Goal: Task Accomplishment & Management: Manage account settings

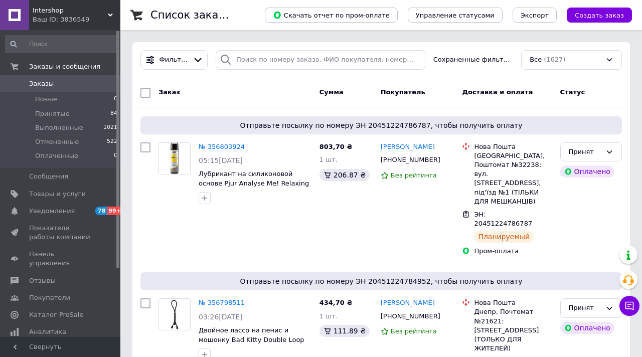
click at [113, 18] on div "Ваш ID: 3836549" at bounding box center [77, 19] width 88 height 9
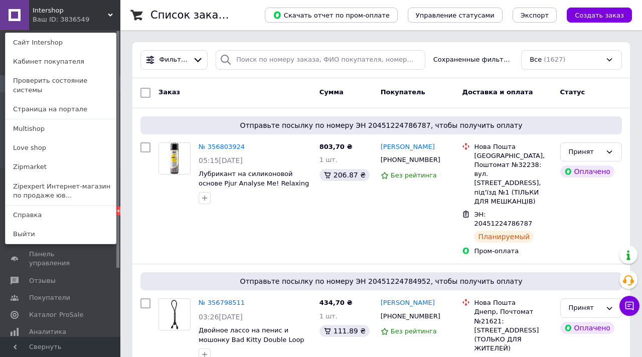
click at [109, 17] on icon at bounding box center [110, 15] width 5 height 5
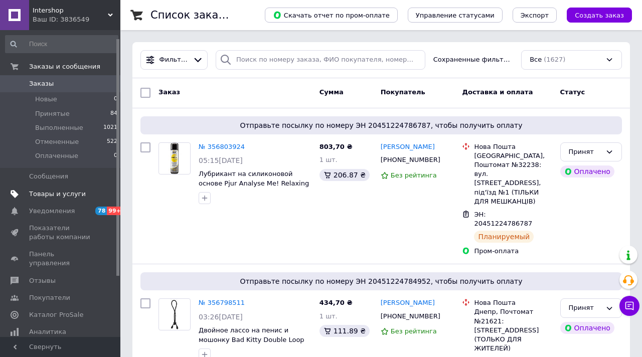
scroll to position [89, 0]
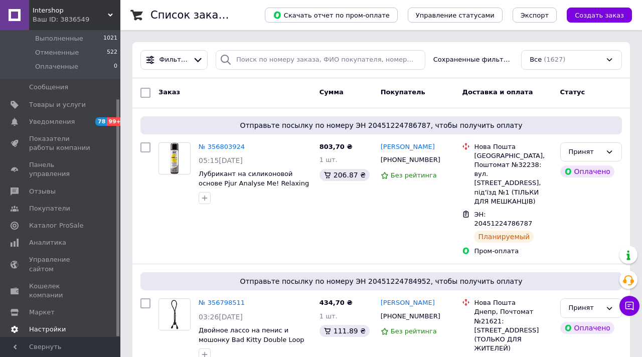
click at [59, 325] on span "Настройки" at bounding box center [47, 329] width 37 height 9
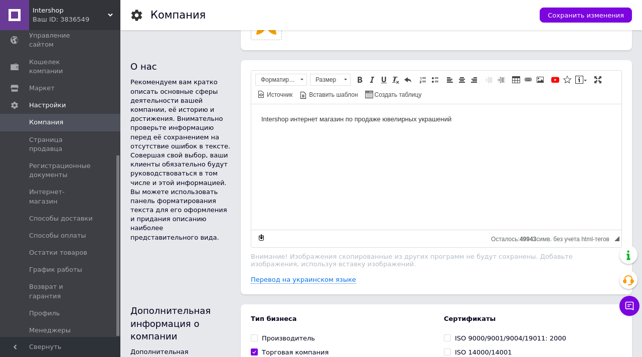
scroll to position [510, 0]
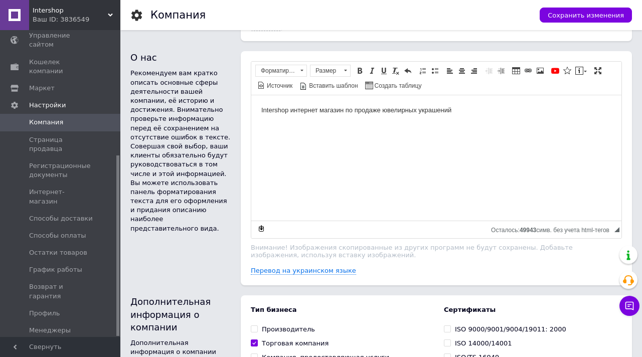
click at [71, 343] on span "Управление API-токенами" at bounding box center [61, 352] width 64 height 18
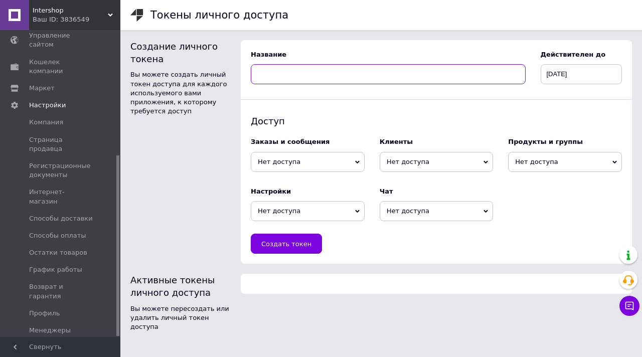
click at [324, 74] on input at bounding box center [388, 74] width 275 height 20
type input "G"
type input "Автоматизация гугл-таблиц"
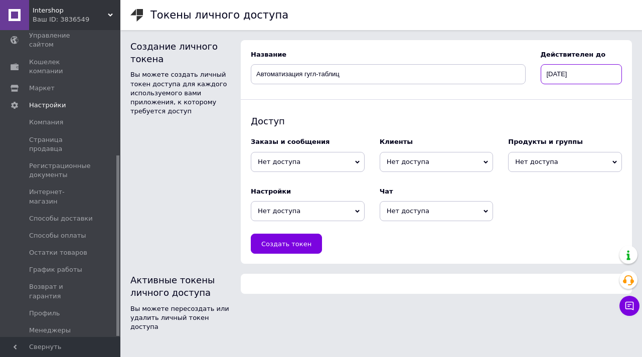
click at [580, 74] on input "12.08.2026" at bounding box center [581, 74] width 82 height 20
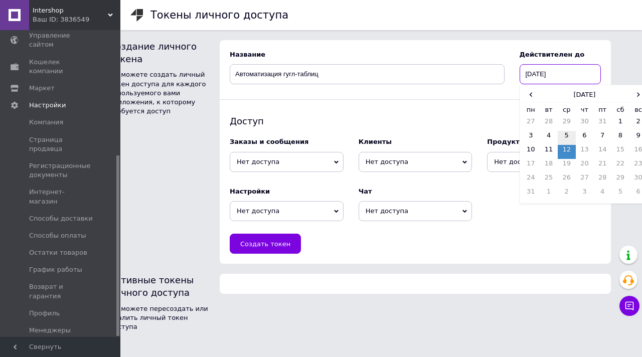
scroll to position [0, 29]
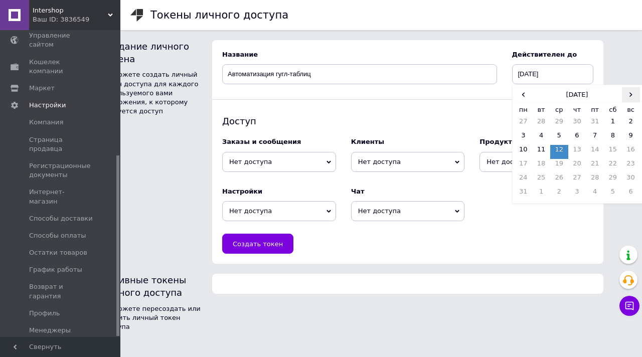
click at [622, 96] on span "›" at bounding box center [631, 94] width 18 height 15
click at [593, 96] on th "сентябрь 2026" at bounding box center [577, 94] width 90 height 15
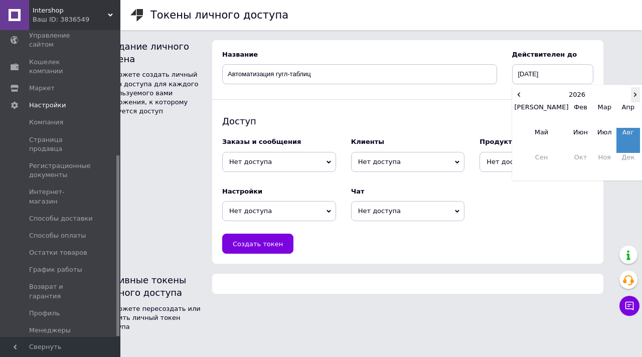
click at [636, 100] on span "›" at bounding box center [635, 94] width 9 height 15
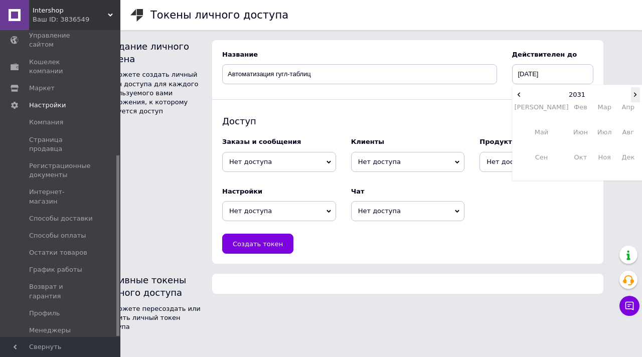
click at [636, 100] on span "›" at bounding box center [635, 94] width 9 height 15
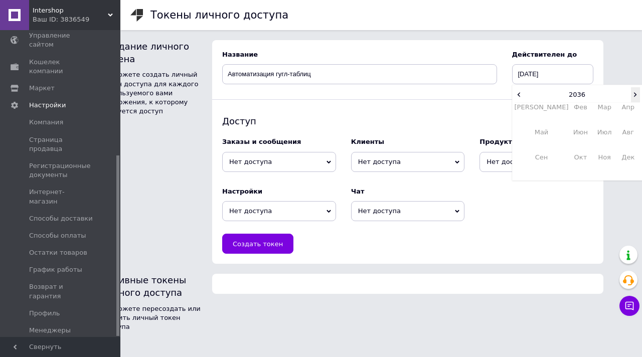
click at [636, 100] on span "›" at bounding box center [635, 94] width 9 height 15
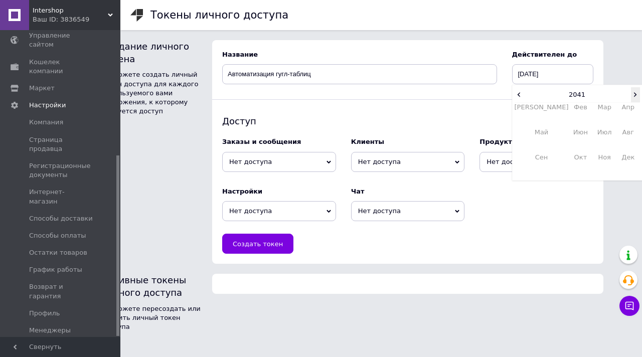
click at [636, 96] on span "›" at bounding box center [635, 94] width 9 height 15
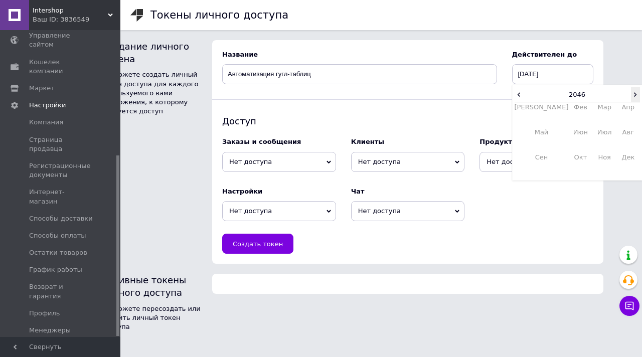
click at [636, 96] on span "›" at bounding box center [635, 94] width 9 height 15
click at [518, 97] on span "‹" at bounding box center [518, 94] width 9 height 15
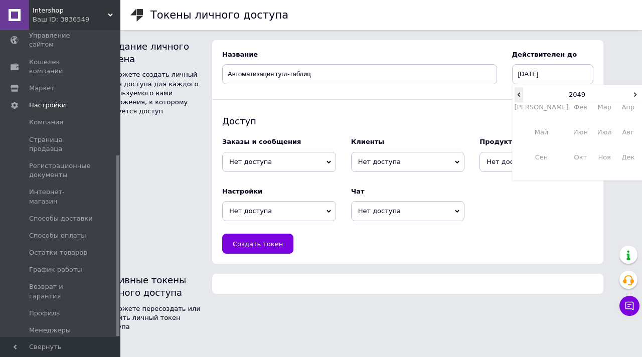
click at [518, 97] on span "‹" at bounding box center [518, 94] width 9 height 15
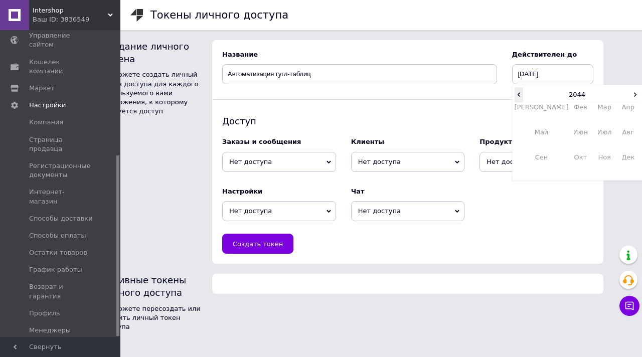
click at [518, 97] on span "‹" at bounding box center [518, 94] width 9 height 15
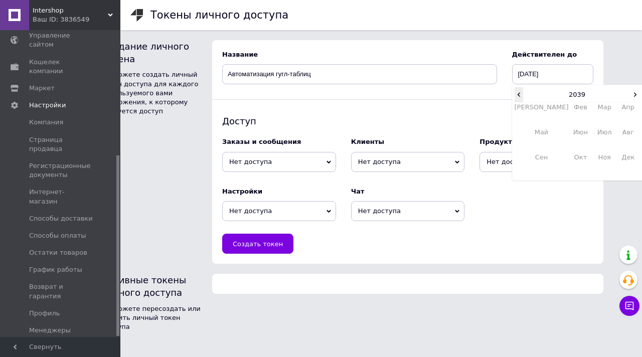
click at [518, 97] on span "‹" at bounding box center [518, 94] width 9 height 15
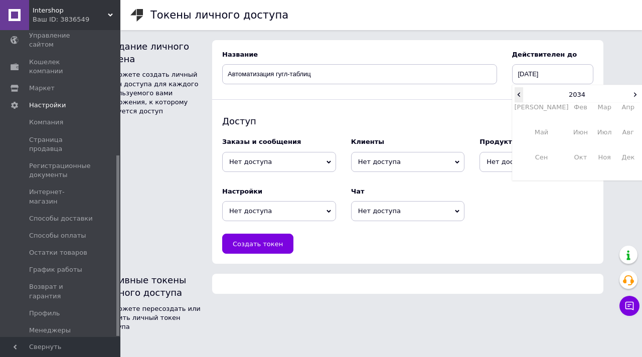
click at [518, 97] on span "‹" at bounding box center [518, 94] width 9 height 15
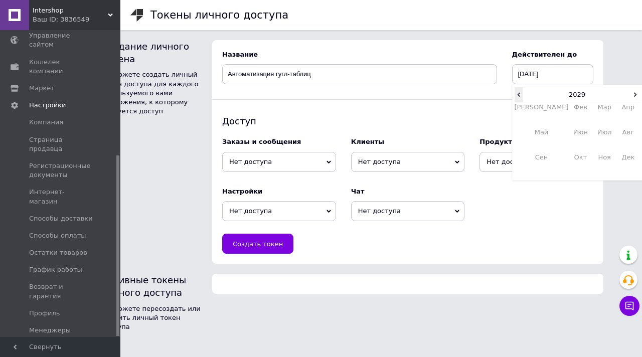
click at [518, 97] on span "‹" at bounding box center [518, 94] width 9 height 15
click at [633, 95] on span "›" at bounding box center [635, 94] width 9 height 15
click at [517, 93] on span "‹" at bounding box center [518, 94] width 9 height 15
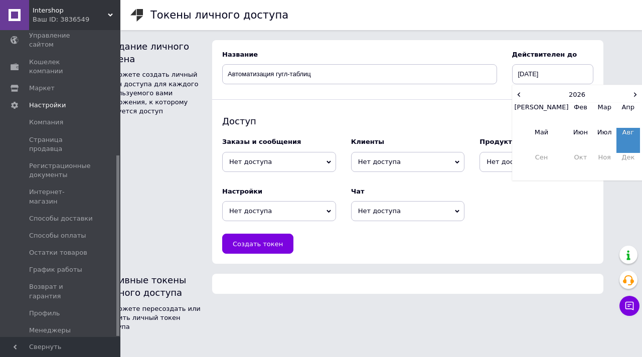
click at [619, 139] on td "Авг" at bounding box center [627, 140] width 23 height 25
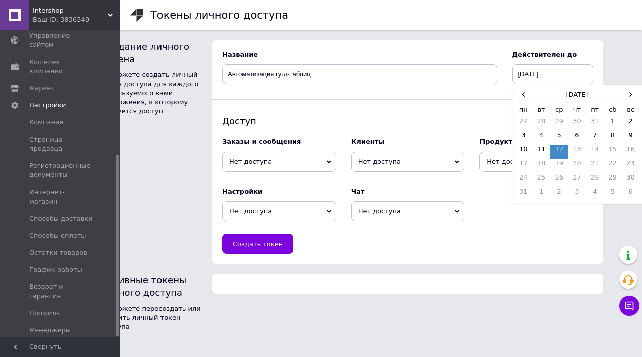
scroll to position [0, 0]
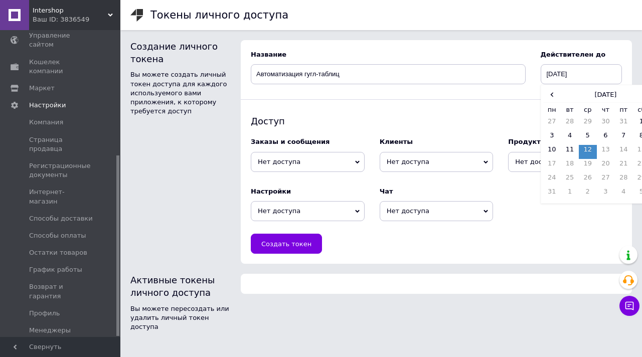
click at [620, 42] on html "Intershop Ваш ID: 3836549 Сайт Intershop Кабинет покупателя Проверить состояние…" at bounding box center [321, 170] width 642 height 341
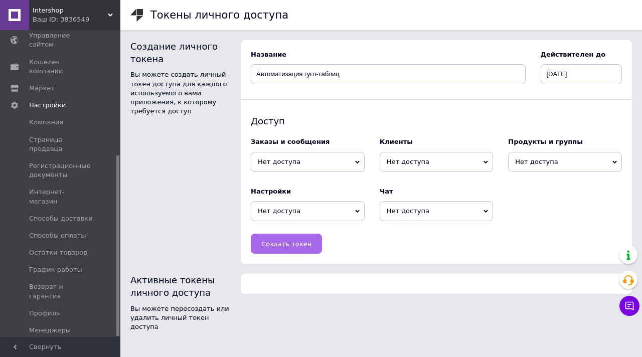
click at [282, 236] on button "Создать токен" at bounding box center [286, 244] width 71 height 20
click at [311, 157] on span "Нет доступа" at bounding box center [308, 162] width 114 height 20
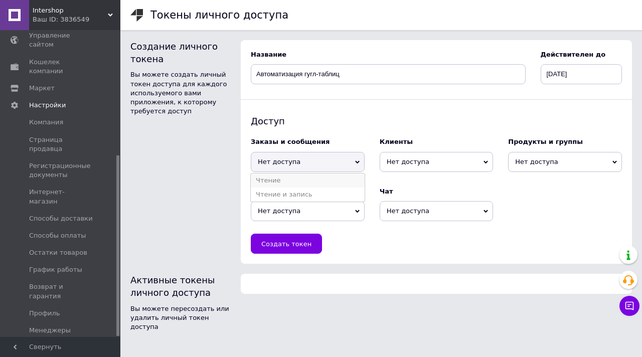
click at [294, 184] on li "Чтение" at bounding box center [308, 180] width 114 height 14
click at [414, 155] on span "Нет доступа" at bounding box center [437, 162] width 114 height 20
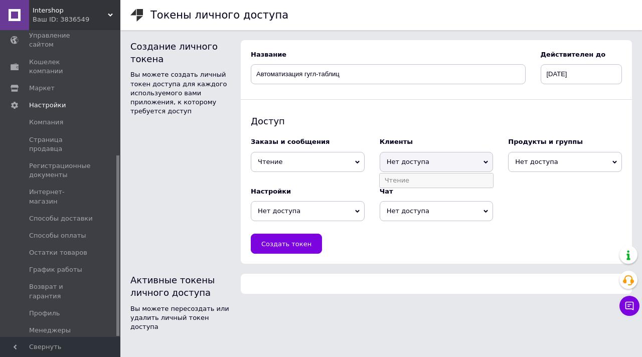
click at [400, 184] on li "Чтение" at bounding box center [437, 180] width 114 height 14
click at [543, 168] on span "Нет доступа" at bounding box center [565, 162] width 114 height 20
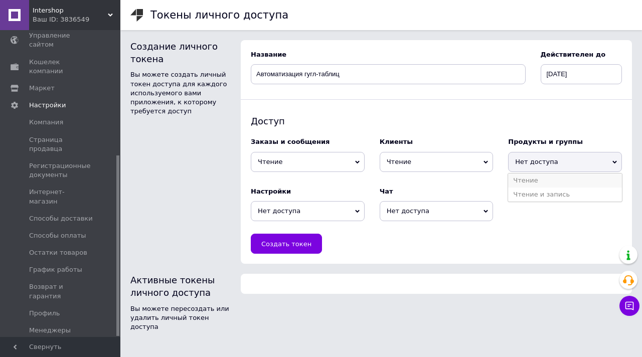
click at [512, 178] on li "Чтение" at bounding box center [565, 180] width 114 height 14
click at [290, 207] on span "Нет доступа" at bounding box center [308, 211] width 114 height 20
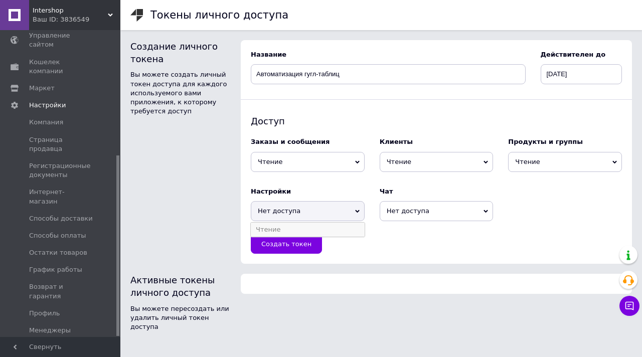
click at [278, 231] on li "Чтение" at bounding box center [308, 230] width 114 height 14
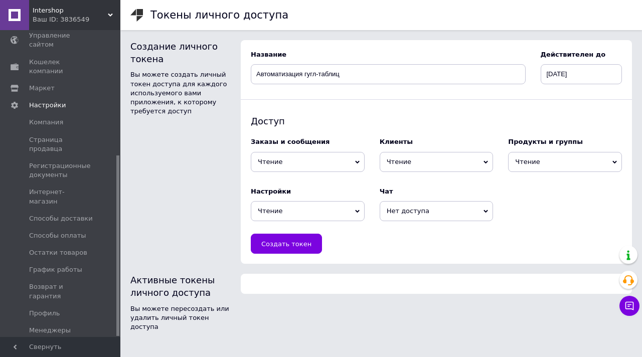
click at [451, 220] on span "Нет доступа" at bounding box center [437, 211] width 114 height 20
click at [428, 229] on li "Чтение" at bounding box center [437, 230] width 114 height 14
click at [286, 243] on span "Создать токен" at bounding box center [286, 244] width 50 height 8
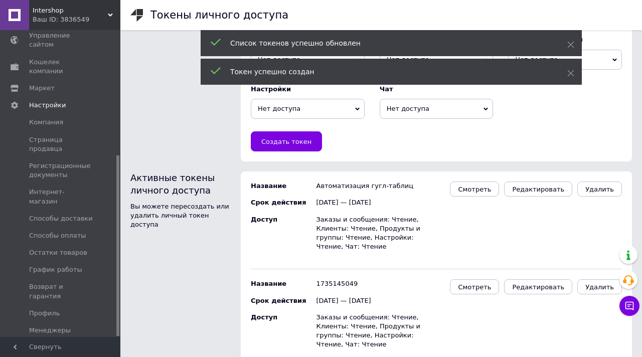
scroll to position [104, 0]
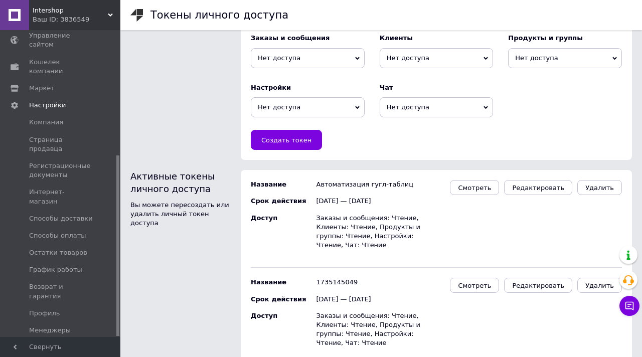
click at [113, 15] on div "Ваш ID: 3836549" at bounding box center [77, 19] width 88 height 9
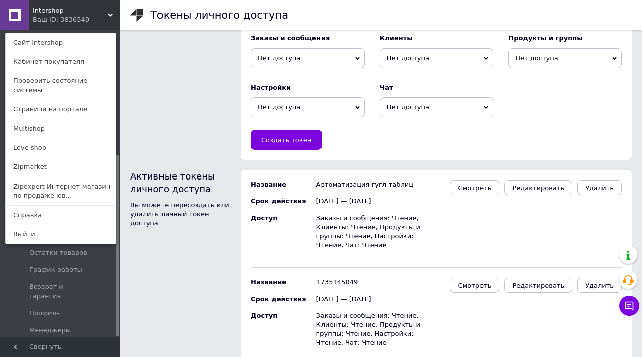
click at [170, 77] on div "Создание личного токена Вы можете создать личный токен доступа для каждого испо…" at bounding box center [180, 48] width 110 height 234
click at [108, 19] on div "Intershop Ваш ID: 3836549 Сайт Intershop Кабинет покупателя Проверить состояние…" at bounding box center [60, 15] width 120 height 30
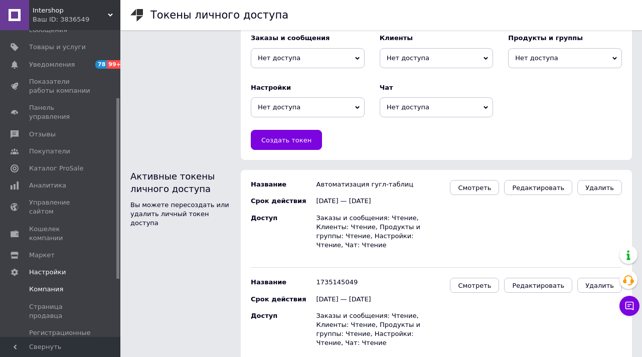
scroll to position [0, 0]
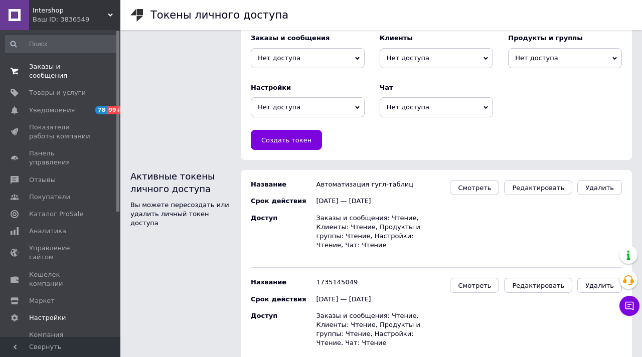
click at [46, 73] on span "Заказы и сообщения" at bounding box center [61, 71] width 64 height 18
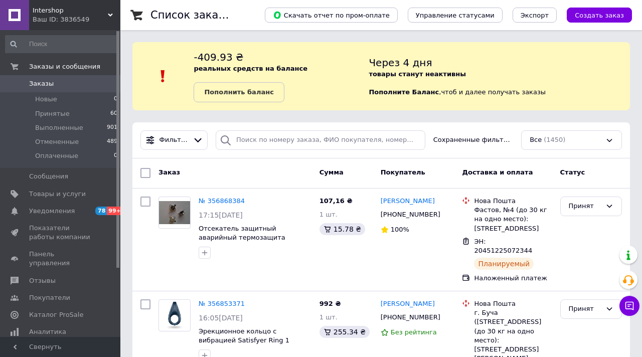
click at [108, 17] on icon at bounding box center [110, 15] width 5 height 5
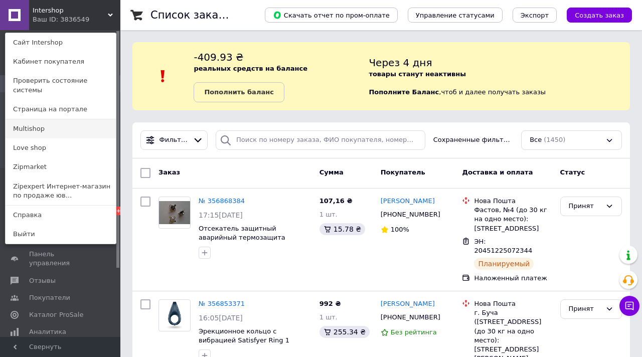
click at [37, 124] on link "Multishop" at bounding box center [61, 128] width 110 height 19
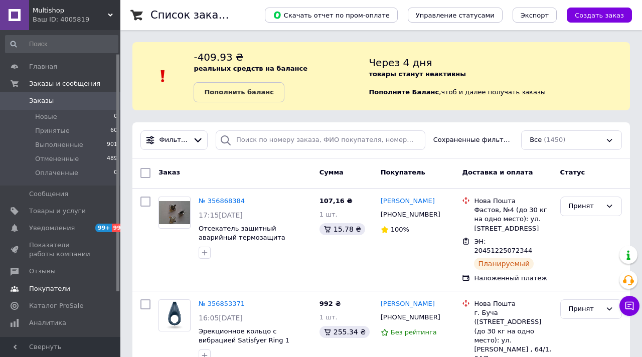
scroll to position [89, 0]
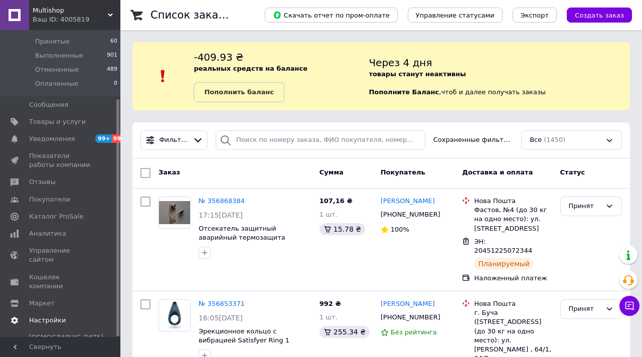
click at [42, 312] on link "Настройки" at bounding box center [61, 320] width 123 height 17
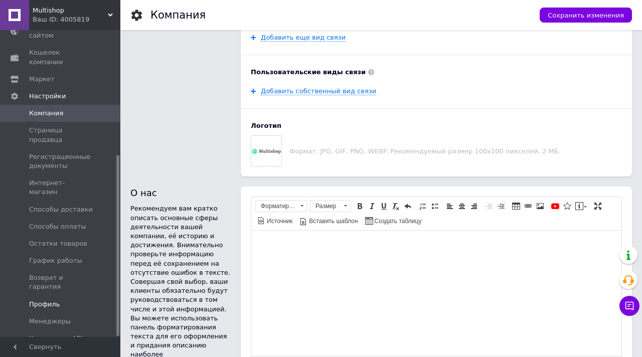
scroll to position [385, 0]
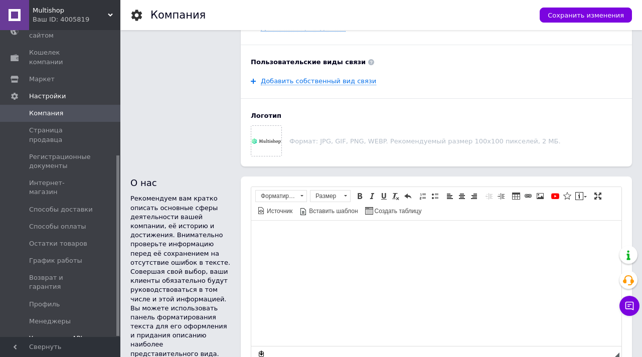
click at [55, 334] on span "Управление API-токенами" at bounding box center [61, 343] width 64 height 18
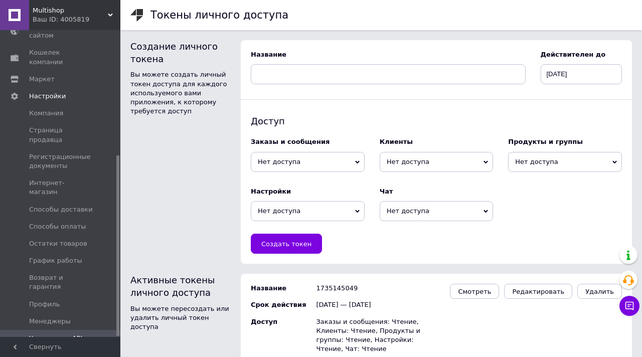
scroll to position [15, 0]
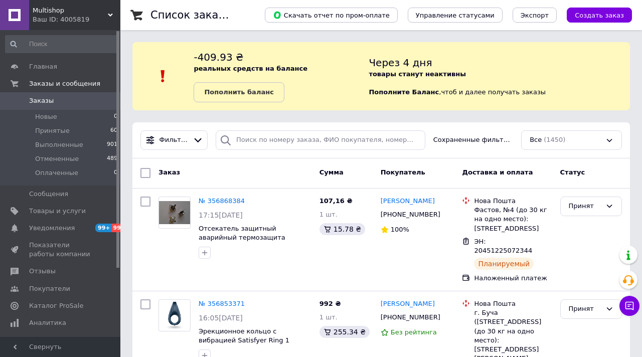
click at [110, 14] on icon at bounding box center [110, 15] width 5 height 5
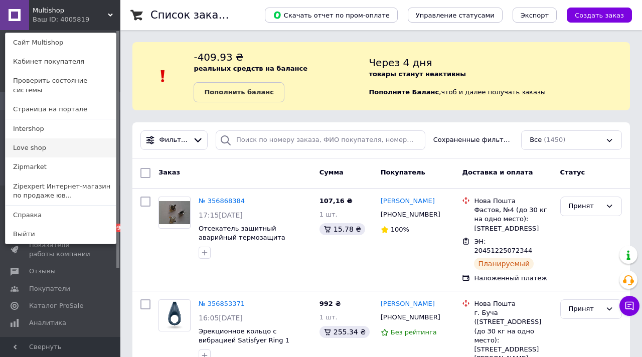
click at [35, 142] on link "Love shop" at bounding box center [61, 147] width 110 height 19
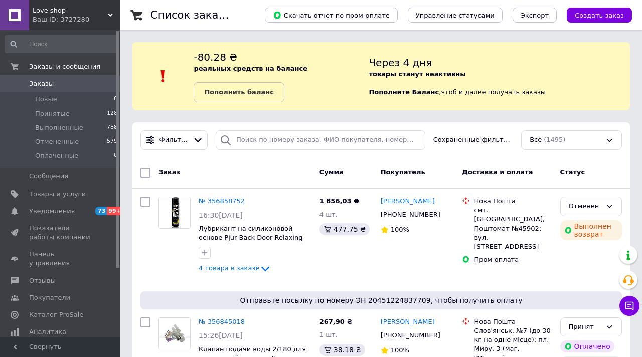
click at [101, 11] on span "Love shop" at bounding box center [70, 10] width 75 height 9
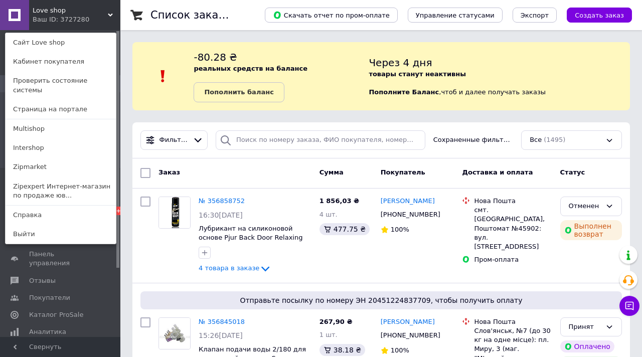
click at [96, 10] on div "Love shop Ваш ID: 3727280 Сайт Love shop Кабинет покупателя Проверить состояние…" at bounding box center [60, 15] width 120 height 30
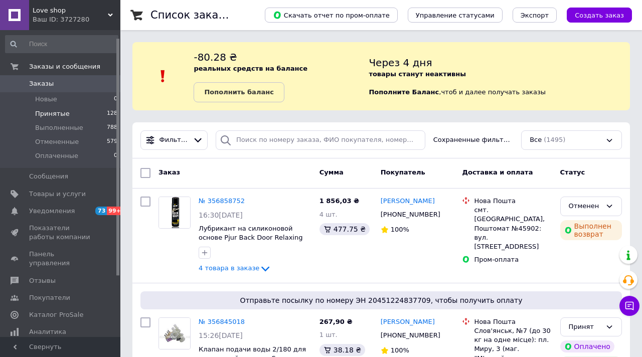
scroll to position [89, 0]
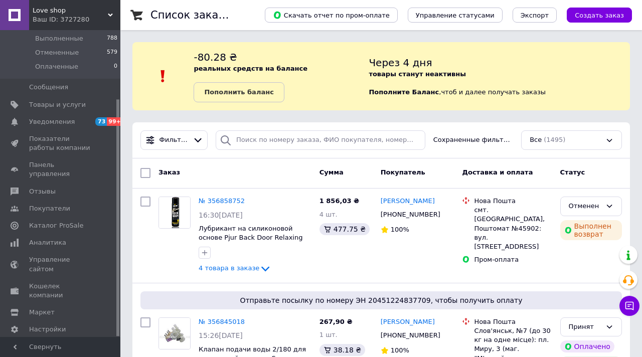
click at [108, 21] on div "Ваш ID: 3727280" at bounding box center [77, 19] width 88 height 9
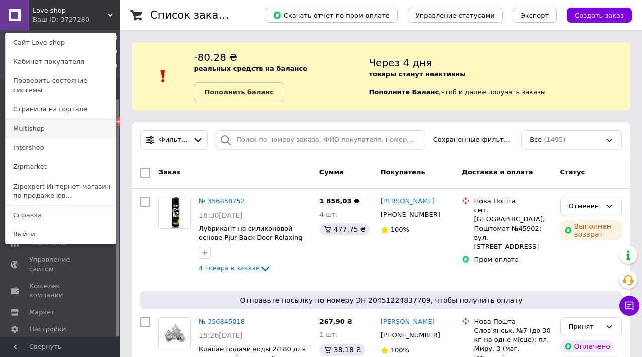
click at [30, 121] on link "Multishop" at bounding box center [61, 128] width 110 height 19
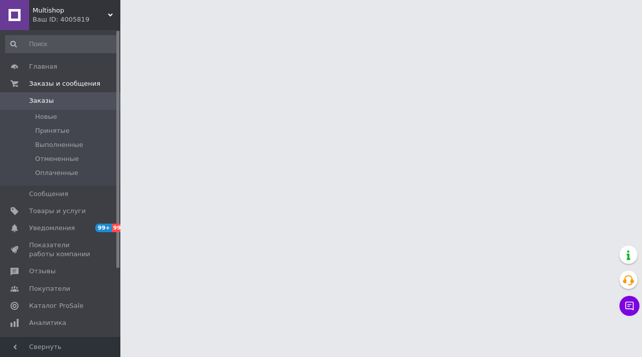
click at [106, 17] on div "Ваш ID: 4005819" at bounding box center [77, 19] width 88 height 9
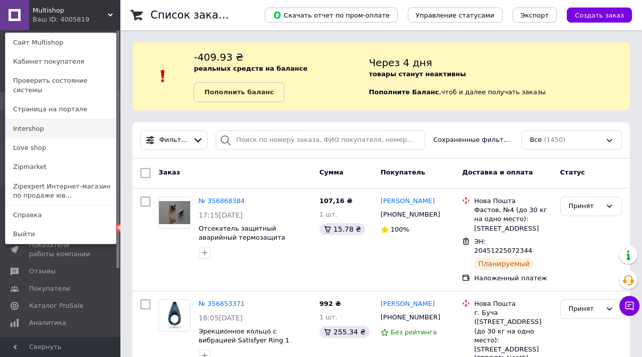
click at [56, 127] on link "Intershop" at bounding box center [61, 128] width 110 height 19
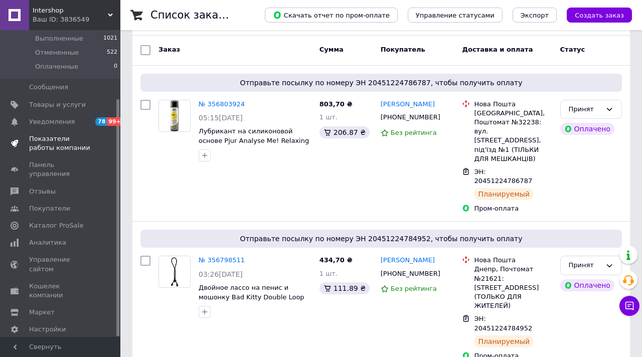
scroll to position [142, 0]
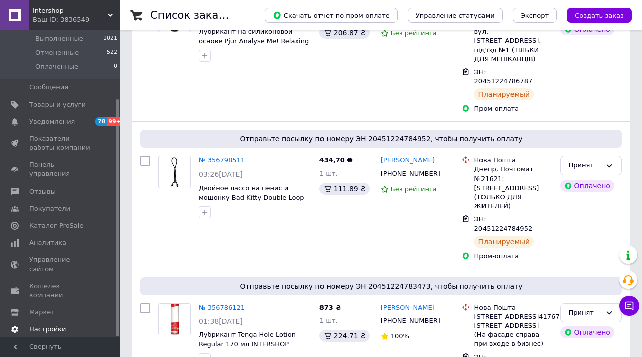
click at [26, 325] on span at bounding box center [14, 329] width 29 height 9
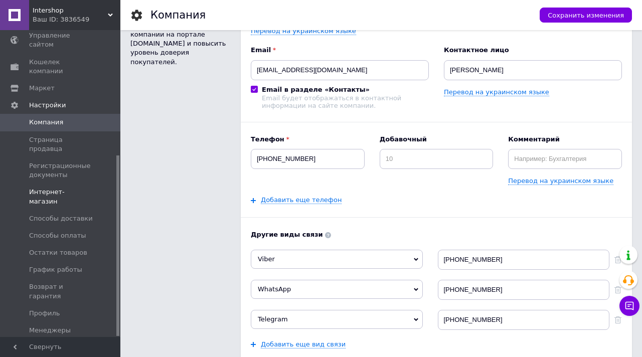
scroll to position [91, 0]
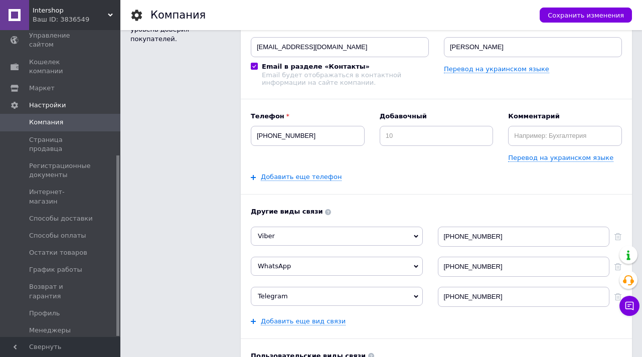
click at [62, 343] on span "Управление API-токенами" at bounding box center [61, 352] width 64 height 18
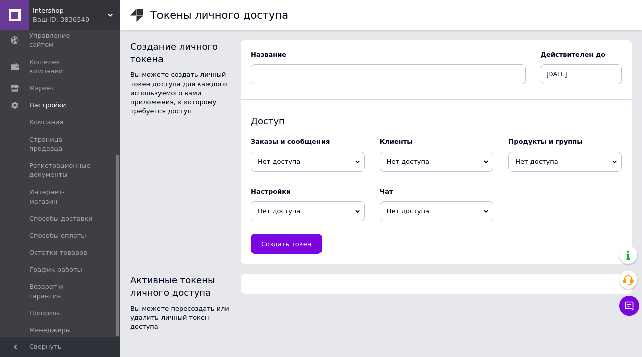
click at [106, 11] on span "Intershop" at bounding box center [70, 10] width 75 height 9
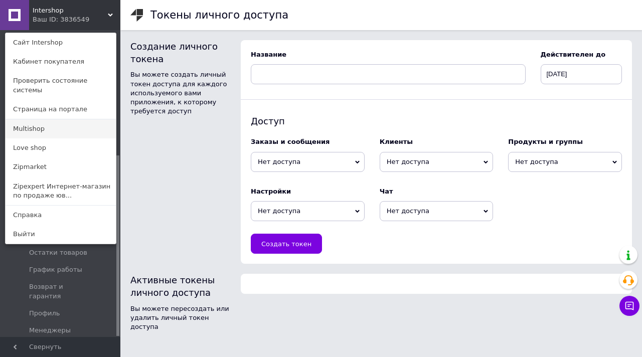
click at [50, 119] on link "Multishop" at bounding box center [61, 128] width 110 height 19
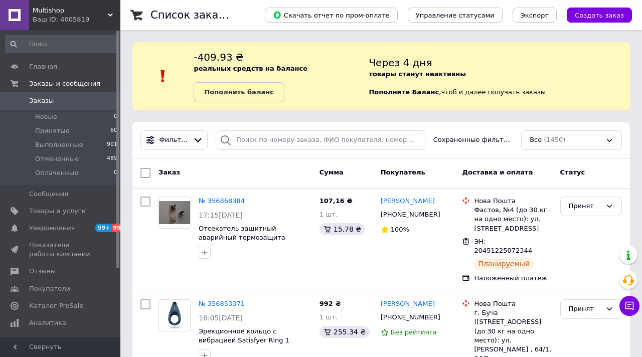
click at [103, 20] on div "Ваш ID: 4005819" at bounding box center [77, 19] width 88 height 9
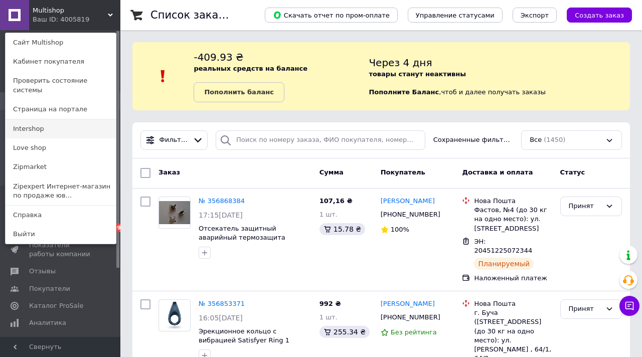
click at [40, 119] on link "Intershop" at bounding box center [61, 128] width 110 height 19
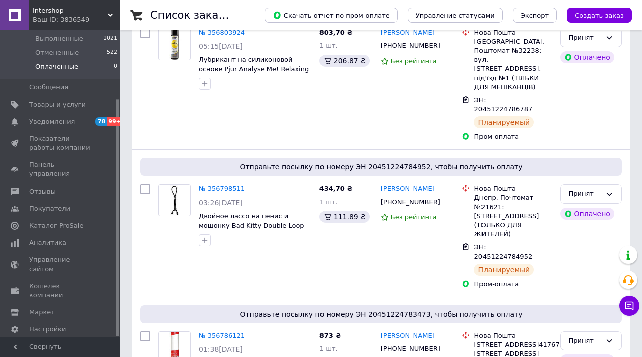
scroll to position [138, 0]
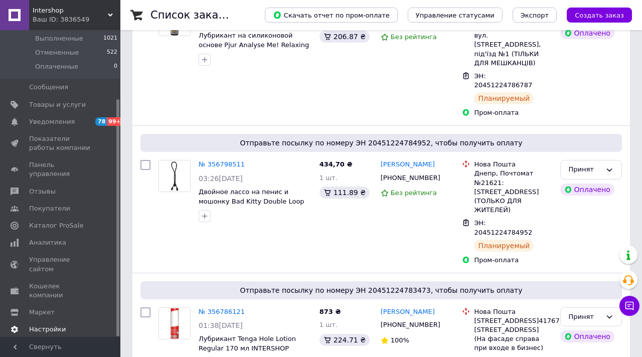
click at [41, 325] on span "Настройки" at bounding box center [47, 329] width 37 height 9
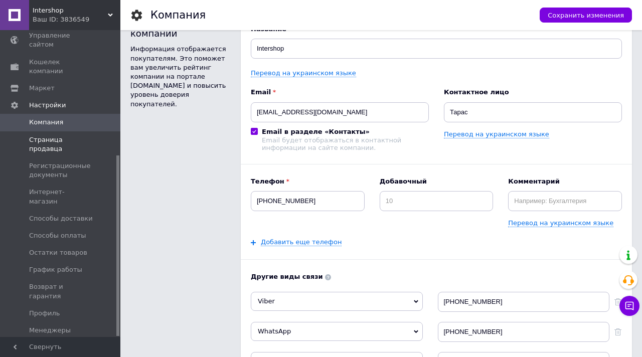
scroll to position [32, 0]
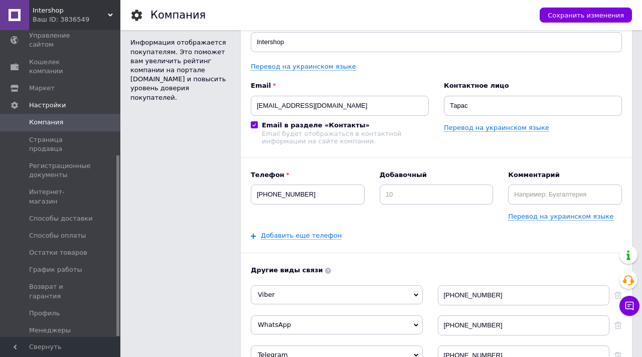
click at [48, 343] on span "Управление API-токенами" at bounding box center [61, 352] width 64 height 18
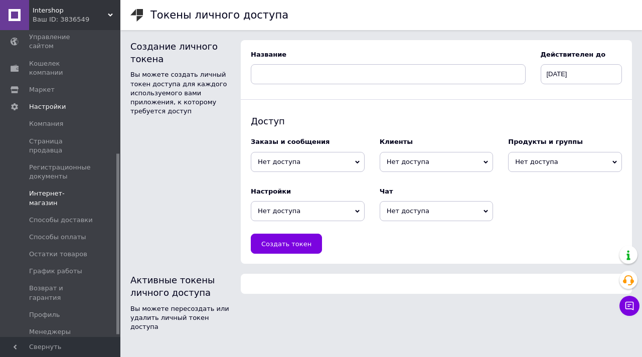
scroll to position [213, 0]
click at [111, 15] on use at bounding box center [110, 15] width 5 height 3
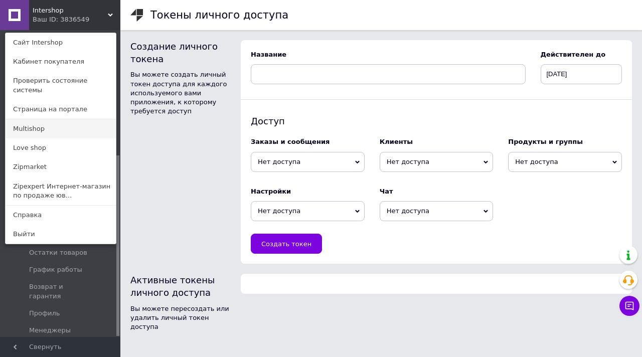
click at [43, 126] on link "Multishop" at bounding box center [61, 128] width 110 height 19
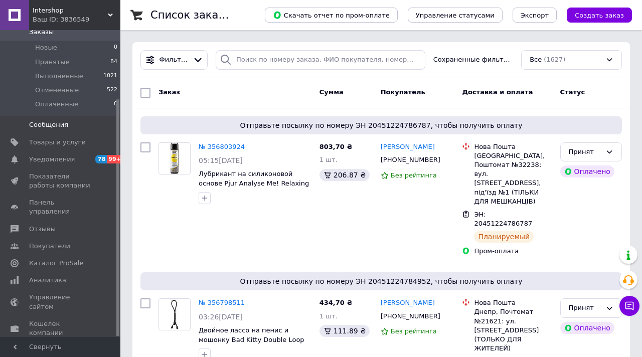
scroll to position [89, 0]
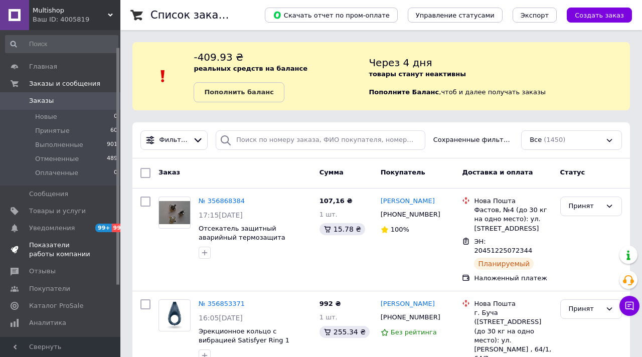
scroll to position [89, 0]
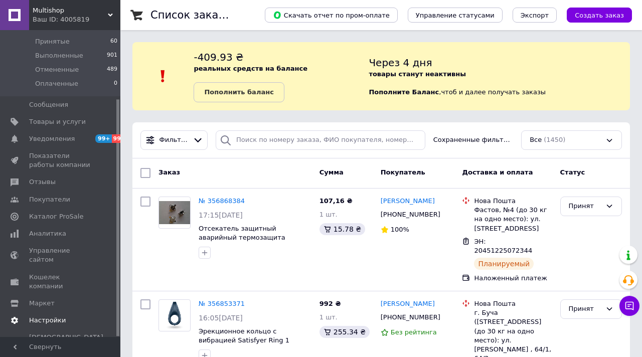
click at [44, 316] on span "Настройки" at bounding box center [47, 320] width 37 height 9
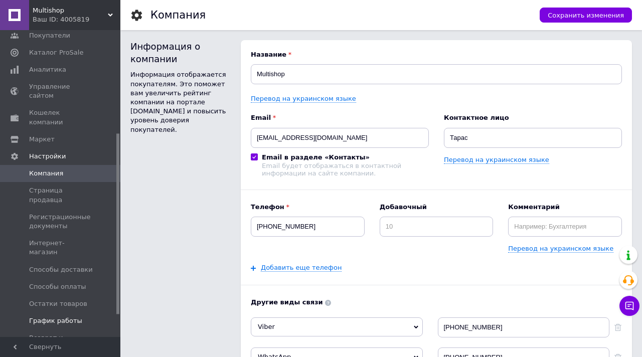
scroll to position [213, 0]
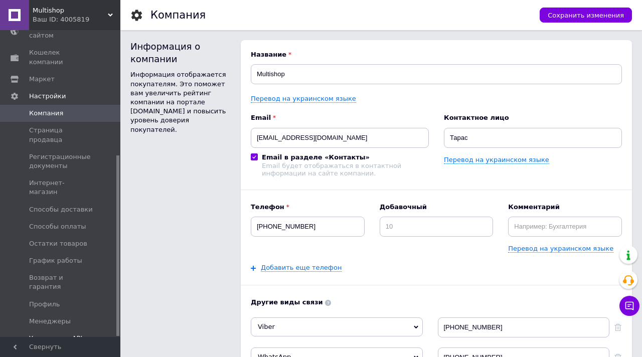
click at [60, 334] on span "Управление API-токенами" at bounding box center [61, 343] width 64 height 18
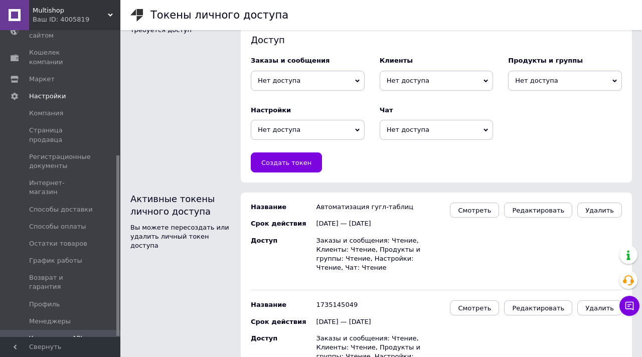
scroll to position [104, 0]
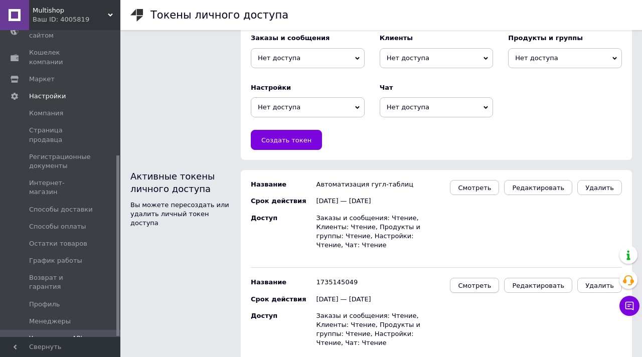
click at [491, 282] on span "Смотреть" at bounding box center [474, 286] width 33 height 8
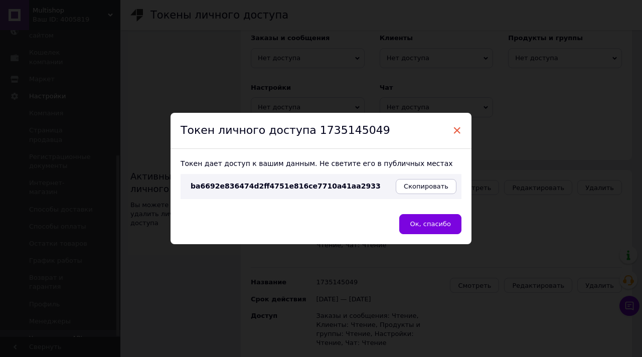
click at [455, 133] on span "×" at bounding box center [456, 130] width 9 height 17
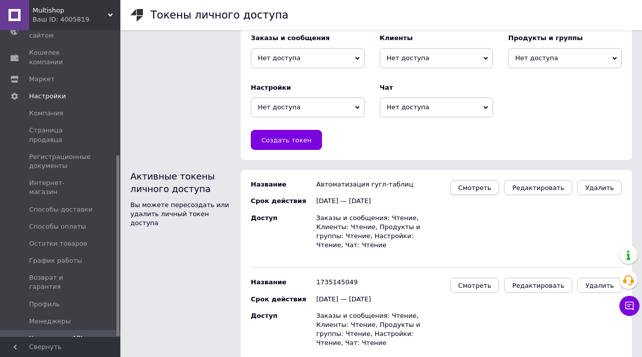
click at [482, 191] on button "Смотреть" at bounding box center [474, 187] width 49 height 15
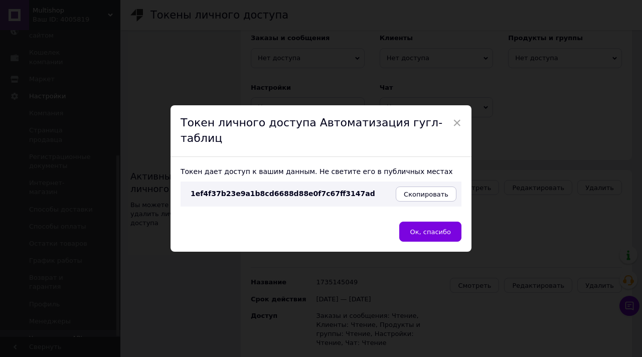
click at [449, 122] on div "Токен личного доступа Автоматизация гугл-таблиц" at bounding box center [320, 131] width 301 height 52
click at [452, 126] on span "×" at bounding box center [456, 122] width 9 height 17
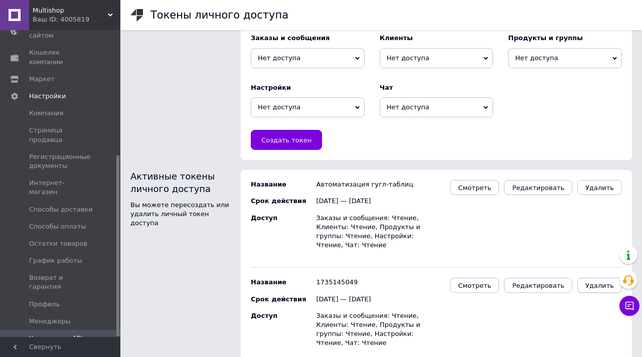
click at [586, 278] on button "Удалить" at bounding box center [599, 285] width 45 height 15
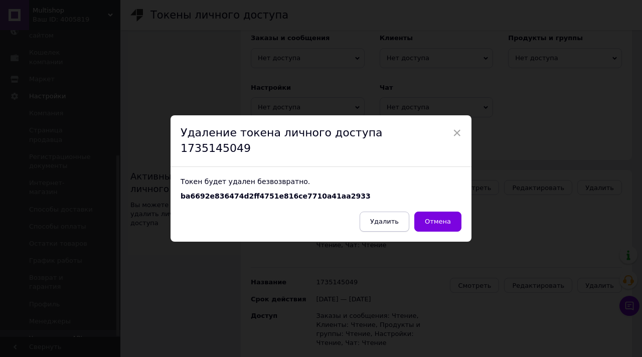
click at [395, 218] on span "Удалить" at bounding box center [384, 222] width 29 height 8
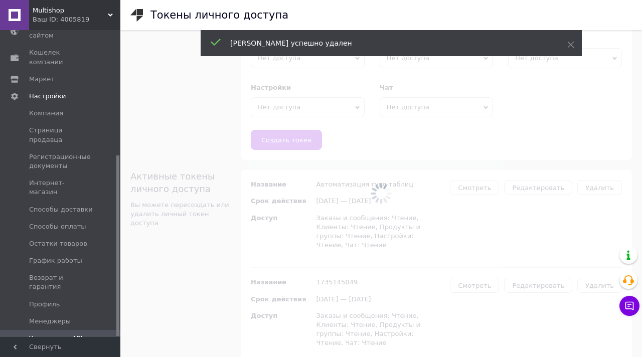
scroll to position [15, 0]
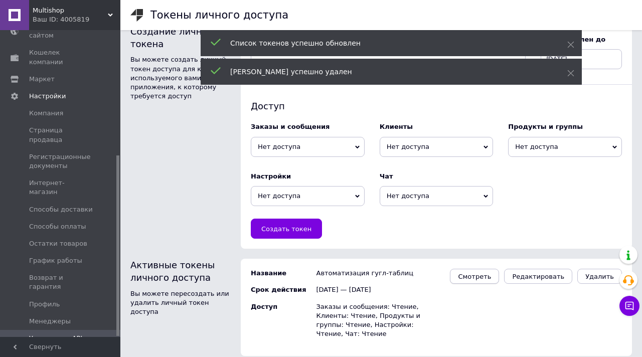
click at [467, 275] on button "Смотреть" at bounding box center [474, 276] width 49 height 15
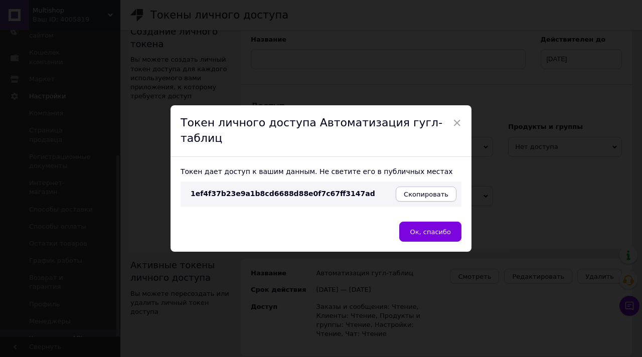
click at [427, 190] on button "Скопировать" at bounding box center [426, 194] width 61 height 15
click at [417, 222] on button "Ок, спасибо" at bounding box center [430, 232] width 62 height 20
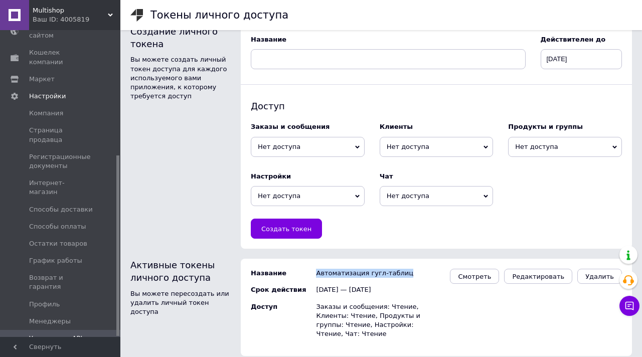
drag, startPoint x: 310, startPoint y: 272, endPoint x: 402, endPoint y: 274, distance: 91.8
click at [402, 274] on div "Автоматизация гугл-таблиц 12.08.2025 — 12.08.2026 Заказы и сообщения: Чтение, К…" at bounding box center [378, 307] width 134 height 87
copy div "Автоматизация гугл-таблиц"
click at [106, 16] on div "Ваш ID: 4005819" at bounding box center [77, 19] width 88 height 9
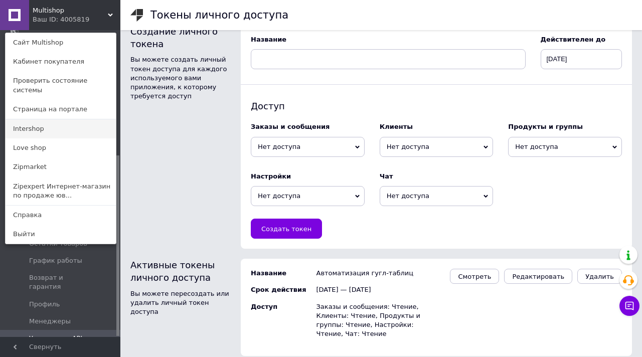
click at [34, 121] on link "Intershop" at bounding box center [61, 128] width 110 height 19
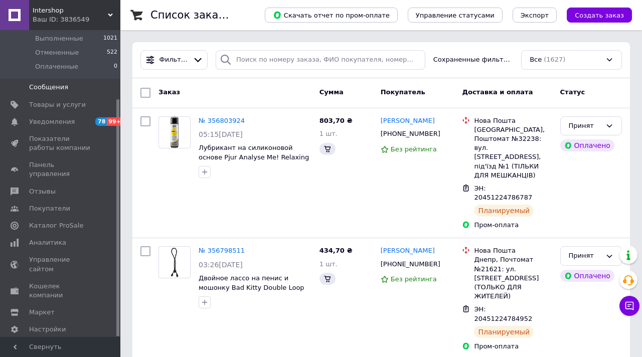
scroll to position [101, 0]
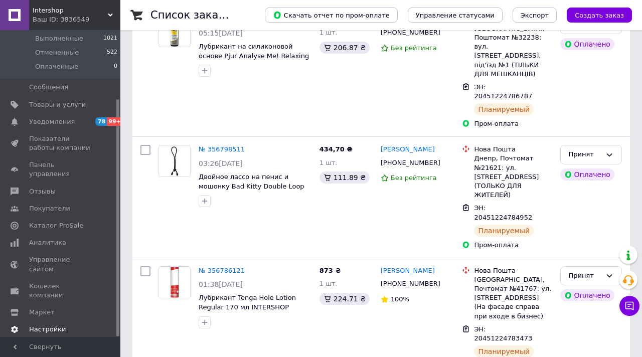
click at [36, 325] on span "Настройки" at bounding box center [47, 329] width 37 height 9
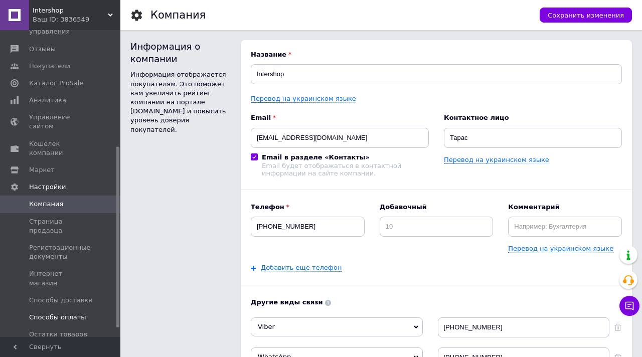
scroll to position [213, 0]
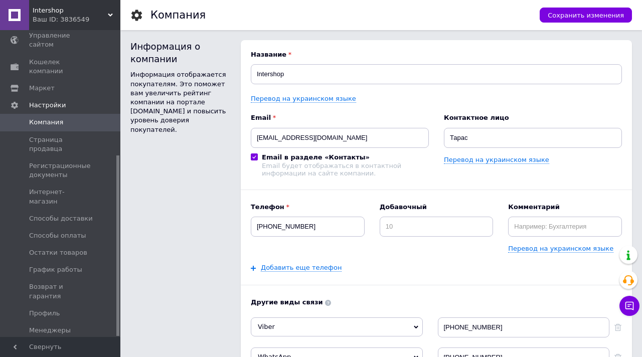
click at [47, 343] on span "Управление API-токенами" at bounding box center [61, 352] width 64 height 18
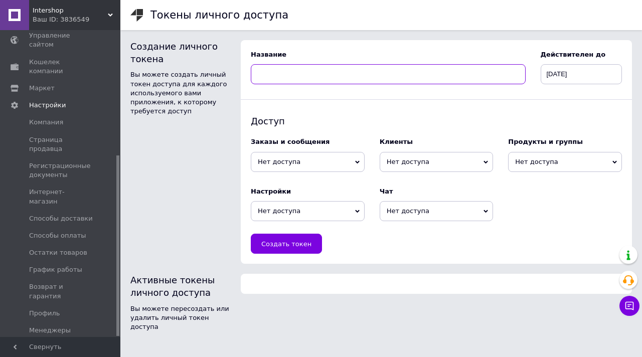
click at [325, 74] on input at bounding box center [388, 74] width 275 height 20
paste input "Автоматизация гугл-таблиц"
type input "Автоматизация гугл-таблиц"
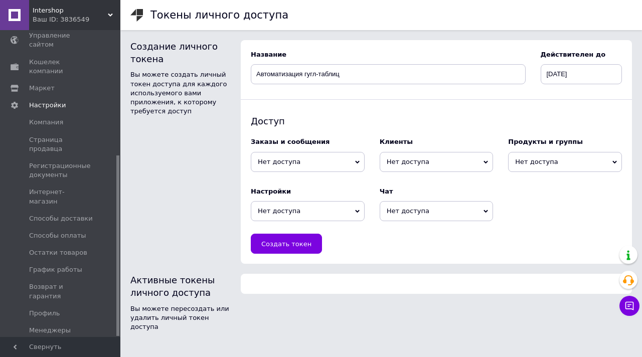
click at [332, 160] on span "Нет доступа" at bounding box center [308, 162] width 114 height 20
click at [320, 178] on li "Чтение" at bounding box center [308, 180] width 114 height 14
click at [438, 171] on span "Нет доступа" at bounding box center [437, 162] width 114 height 20
click at [421, 184] on li "Чтение" at bounding box center [437, 180] width 114 height 14
click at [518, 165] on span "Нет доступа" at bounding box center [565, 162] width 114 height 20
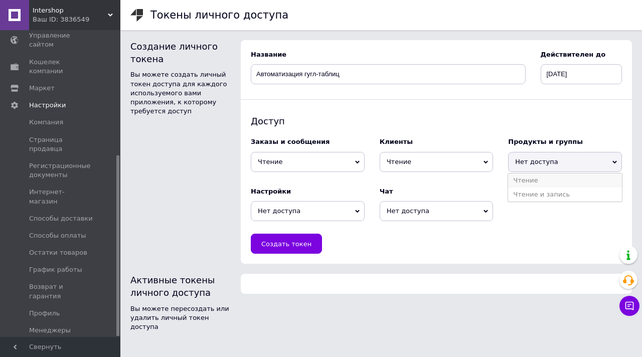
click at [511, 174] on li "Чтение" at bounding box center [565, 180] width 114 height 14
click at [451, 214] on span "Нет доступа" at bounding box center [437, 211] width 114 height 20
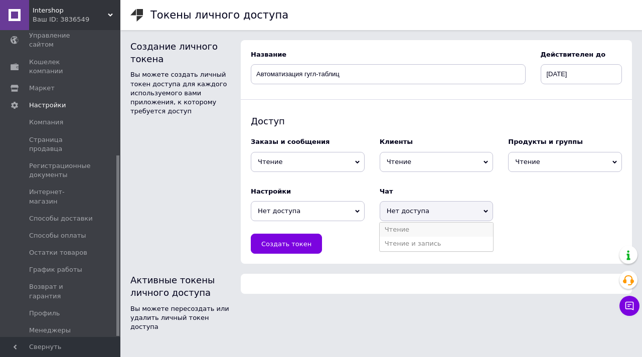
click at [431, 226] on li "Чтение" at bounding box center [437, 230] width 114 height 14
click at [350, 213] on span "Нет доступа" at bounding box center [308, 211] width 114 height 20
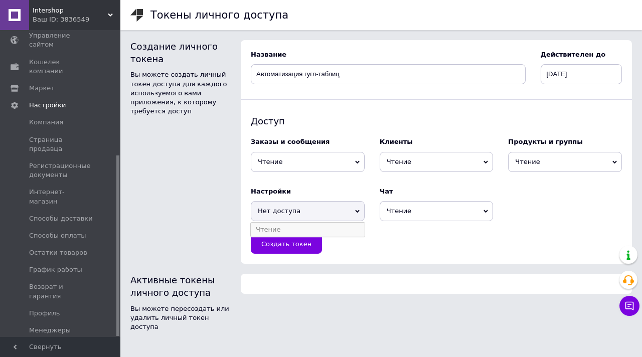
click at [324, 230] on li "Чтение" at bounding box center [308, 230] width 114 height 14
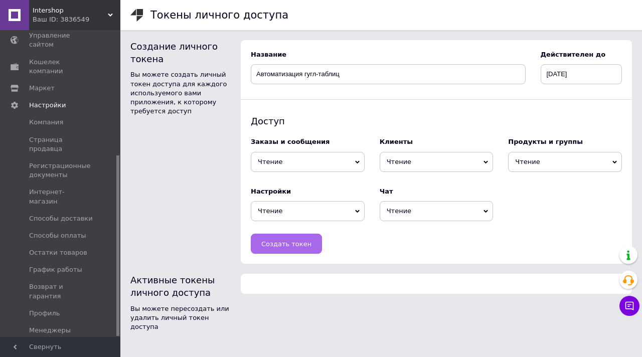
click at [290, 241] on span "Создать токен" at bounding box center [286, 244] width 50 height 8
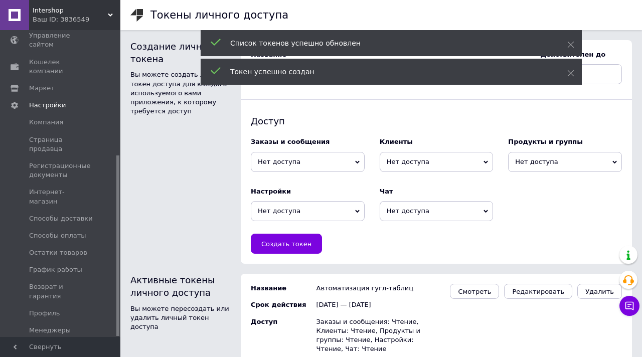
scroll to position [15, 0]
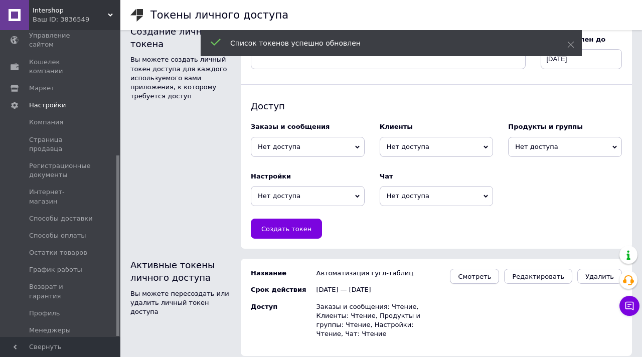
click at [485, 273] on span "Смотреть" at bounding box center [474, 277] width 33 height 8
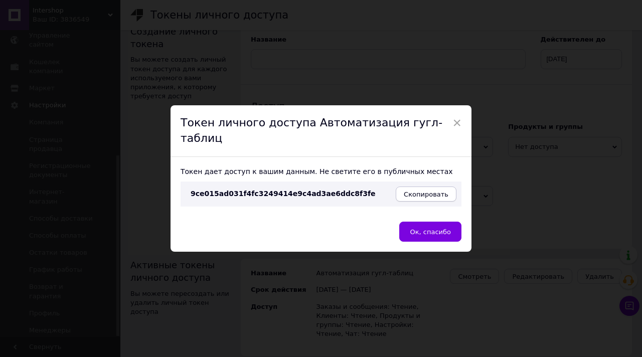
click at [413, 191] on span "Скопировать" at bounding box center [426, 195] width 45 height 8
click at [457, 126] on span "×" at bounding box center [456, 122] width 9 height 17
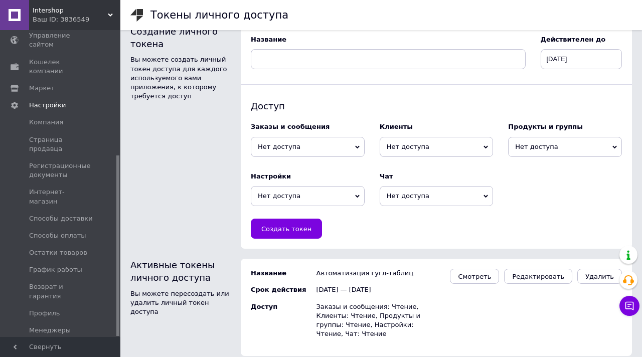
click at [104, 18] on div "Ваш ID: 3836549" at bounding box center [77, 19] width 88 height 9
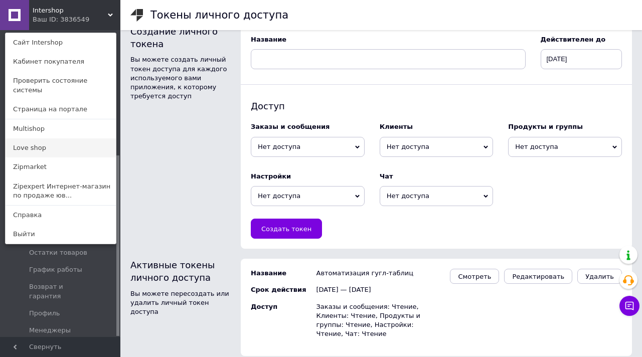
click at [43, 138] on link "Love shop" at bounding box center [61, 147] width 110 height 19
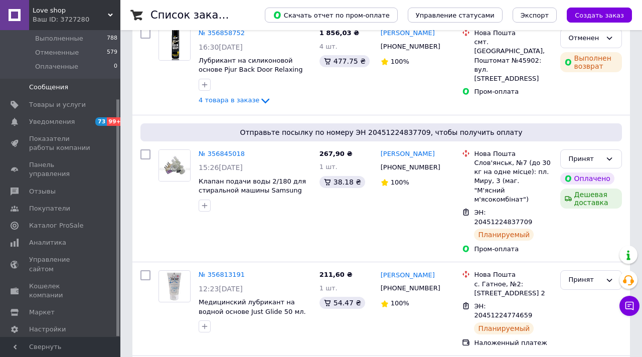
scroll to position [181, 0]
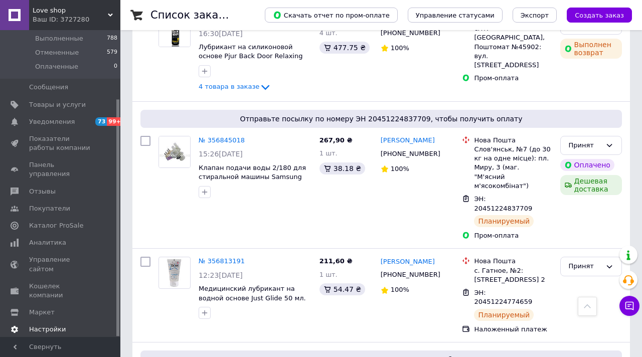
click at [56, 325] on span "Настройки" at bounding box center [47, 329] width 37 height 9
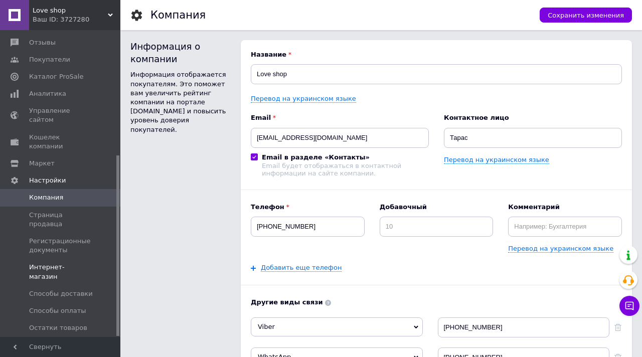
scroll to position [213, 0]
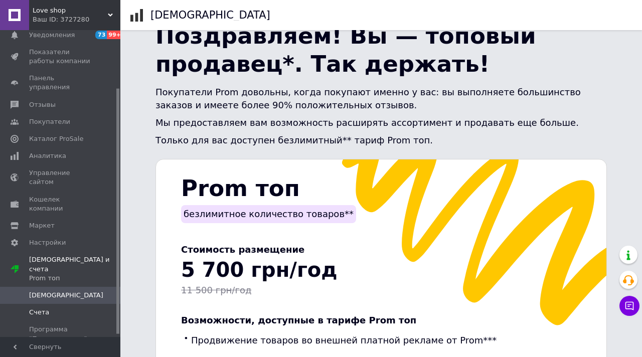
scroll to position [56, 0]
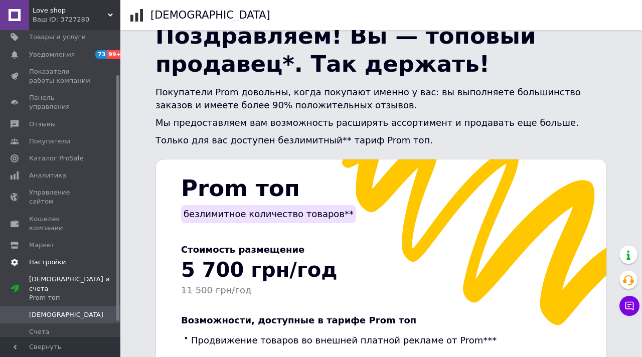
click at [63, 258] on span "Настройки" at bounding box center [47, 262] width 37 height 9
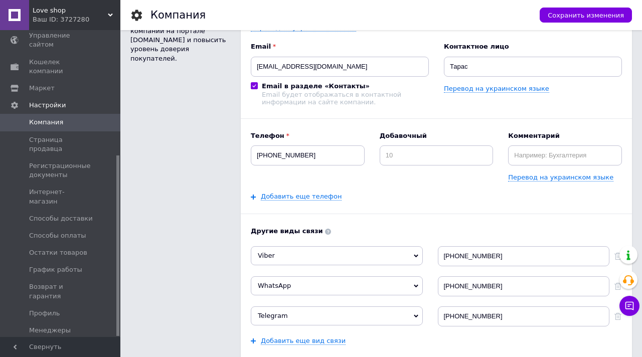
scroll to position [83, 0]
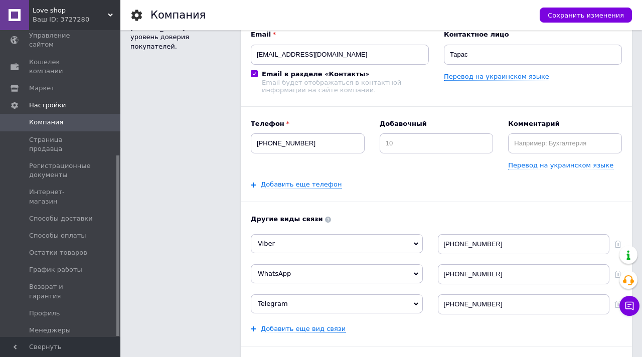
click at [52, 343] on span "Управление API-токенами" at bounding box center [61, 352] width 64 height 18
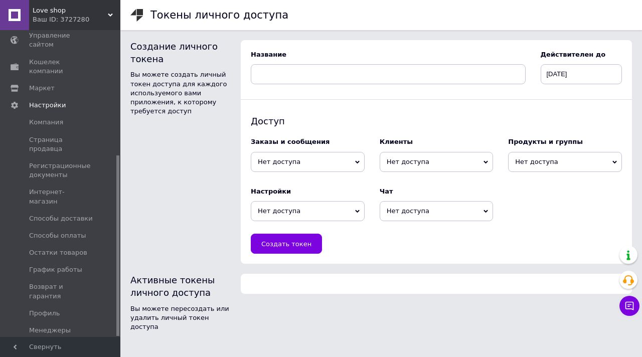
click at [335, 162] on span "Нет доступа" at bounding box center [308, 162] width 114 height 20
click at [309, 180] on li "Чтение" at bounding box center [308, 180] width 114 height 14
click at [425, 168] on span "Нет доступа" at bounding box center [437, 162] width 114 height 20
click at [413, 178] on li "Чтение" at bounding box center [437, 180] width 114 height 14
click at [554, 159] on span "Нет доступа" at bounding box center [565, 162] width 114 height 20
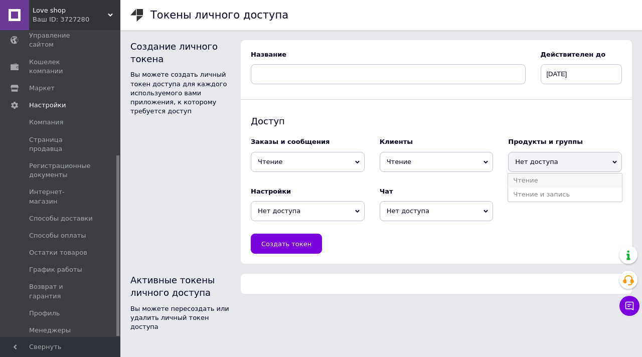
click at [532, 179] on li "Чтение" at bounding box center [565, 180] width 114 height 14
click at [326, 210] on span "Нет доступа" at bounding box center [308, 211] width 114 height 20
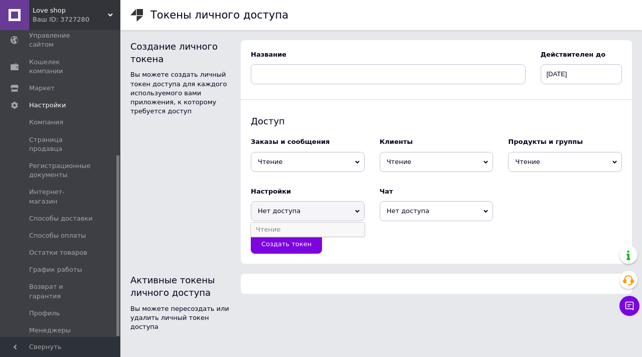
click at [314, 223] on li "Чтение" at bounding box center [308, 230] width 114 height 14
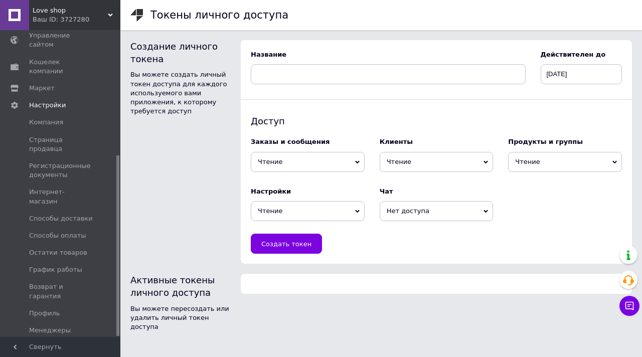
click at [432, 211] on span "Нет доступа" at bounding box center [437, 211] width 114 height 20
click at [425, 228] on li "Чтение" at bounding box center [437, 230] width 114 height 14
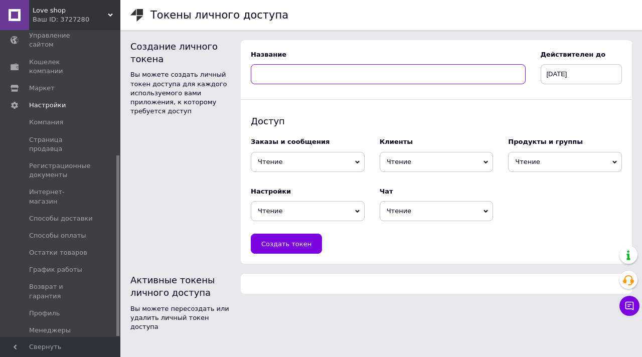
click at [340, 81] on input at bounding box center [388, 74] width 275 height 20
paste input "9ce015ad031f4fc3249414e9c4ad3ae6ddc8f3fe"
type input "9ce015ad031f4fc3249414e9c4ad3ae6ddc8f3fe"
paste input "Автоматизация гугл-таблиц"
type input "Автоматизация гугл-таблиц"
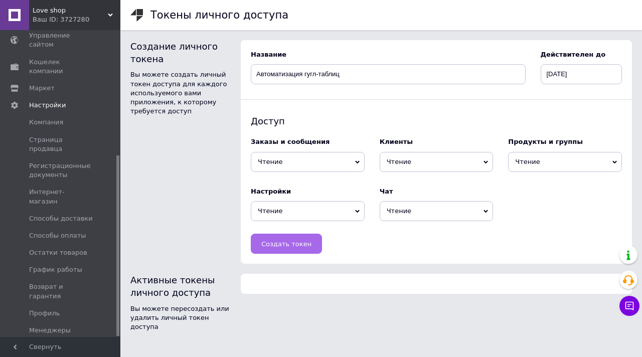
click at [262, 244] on span "Создать токен" at bounding box center [286, 244] width 50 height 8
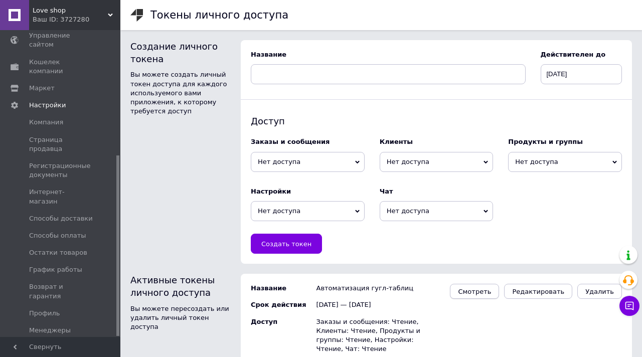
click at [480, 290] on span "Смотреть" at bounding box center [474, 292] width 33 height 8
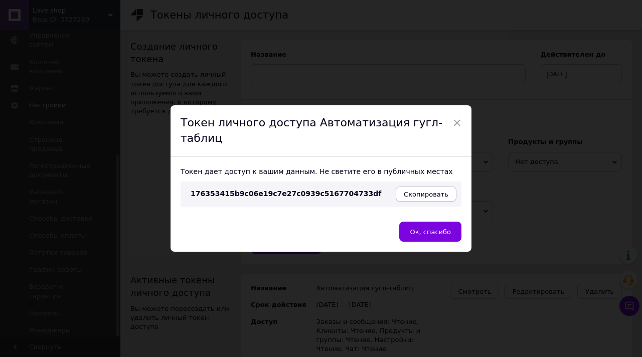
click at [426, 191] on span "Скопировать" at bounding box center [426, 195] width 45 height 8
click at [457, 125] on span "×" at bounding box center [456, 122] width 9 height 17
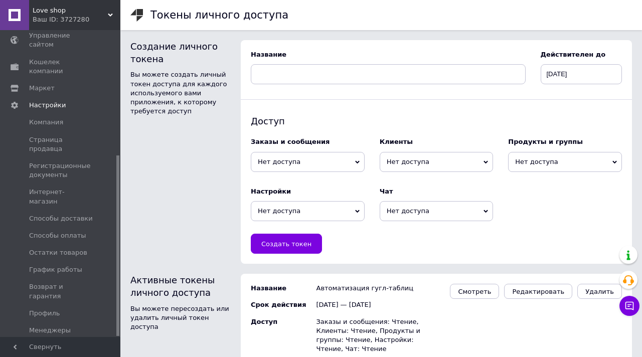
click at [92, 19] on div "Ваш ID: 3727280" at bounding box center [77, 19] width 88 height 9
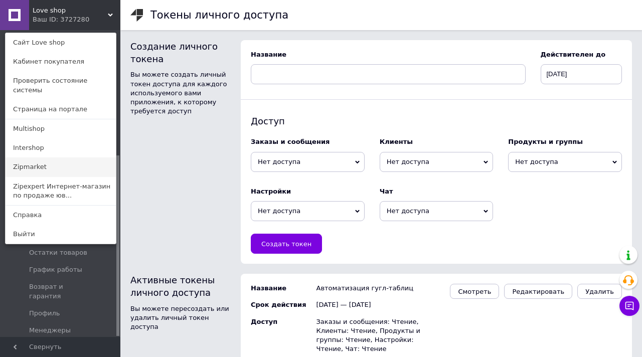
click at [55, 157] on link "Zipmarket" at bounding box center [61, 166] width 110 height 19
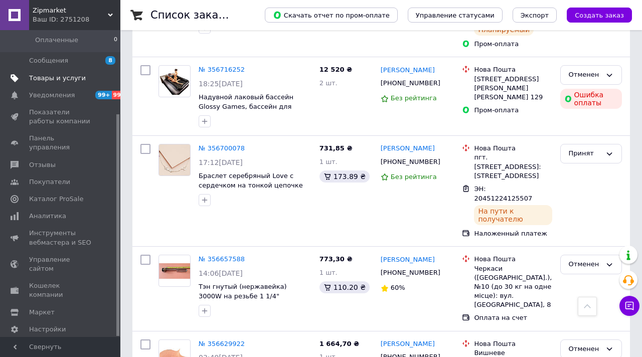
scroll to position [651, 0]
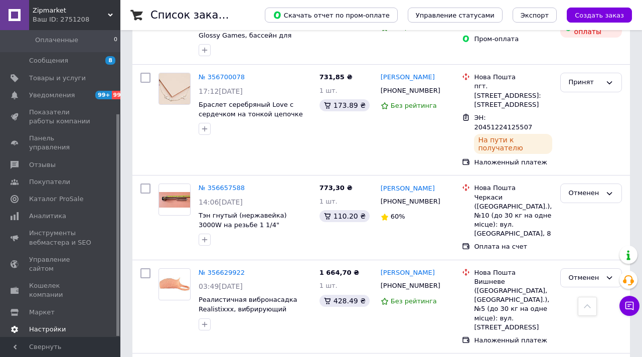
click at [47, 325] on span "Настройки" at bounding box center [47, 329] width 37 height 9
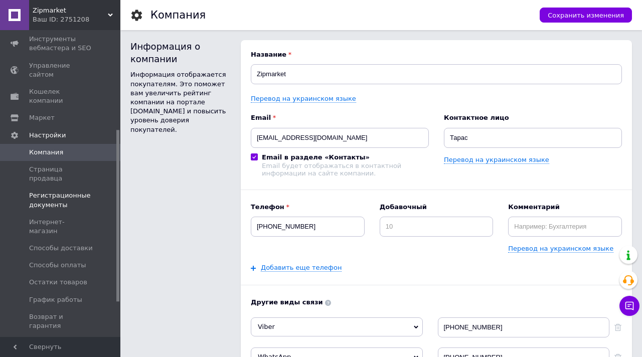
scroll to position [239, 0]
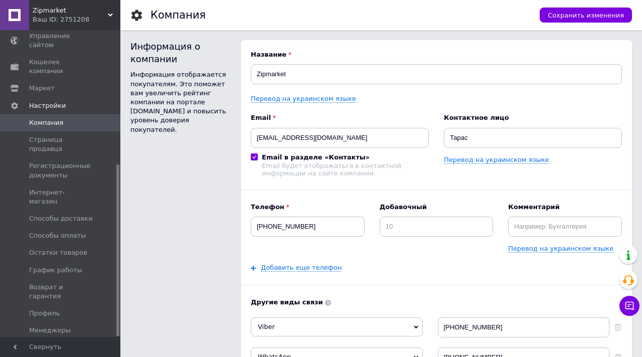
click at [73, 343] on span "Управление API-токенами" at bounding box center [61, 352] width 64 height 18
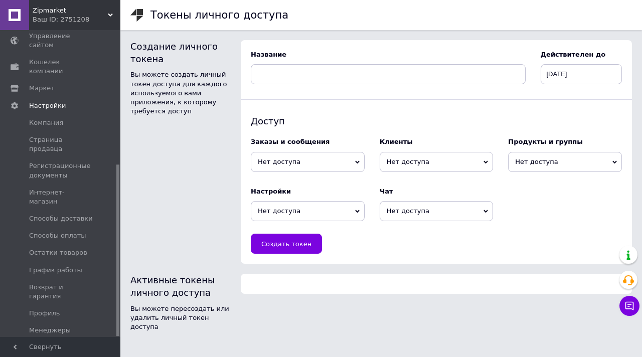
click at [305, 160] on span "Нет доступа" at bounding box center [308, 162] width 114 height 20
click at [291, 179] on li "Чтение" at bounding box center [308, 180] width 114 height 14
click at [407, 161] on span "Нет доступа" at bounding box center [437, 162] width 114 height 20
click at [401, 170] on span "Нет доступа" at bounding box center [437, 162] width 114 height 20
click at [405, 162] on span "Нет доступа" at bounding box center [437, 162] width 114 height 20
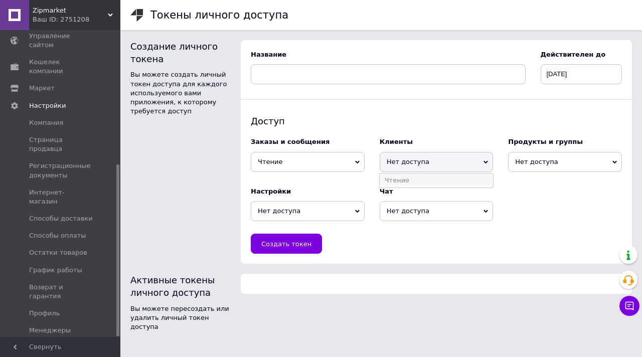
click at [400, 175] on li "Чтение" at bounding box center [437, 180] width 114 height 14
click at [549, 167] on span "Нет доступа" at bounding box center [565, 162] width 114 height 20
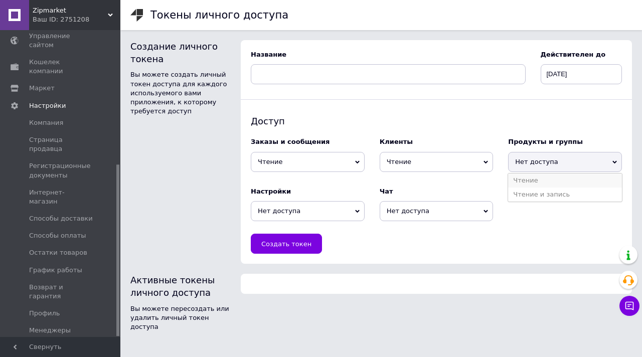
click at [527, 185] on li "Чтение" at bounding box center [565, 180] width 114 height 14
click at [311, 208] on span "Нет доступа" at bounding box center [308, 211] width 114 height 20
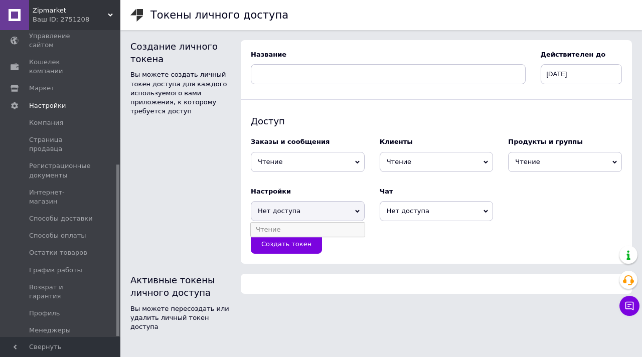
click at [300, 223] on li "Чтение" at bounding box center [308, 230] width 114 height 14
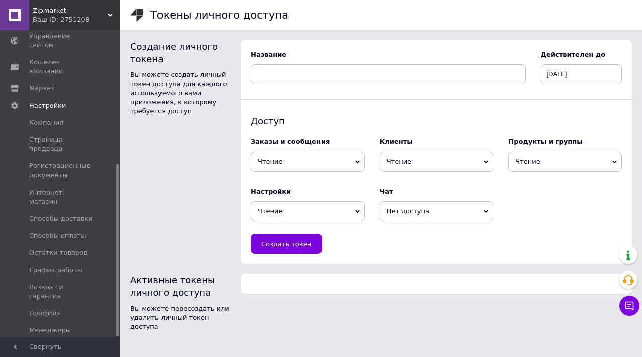
click at [416, 216] on span "Нет доступа" at bounding box center [437, 211] width 114 height 20
click at [402, 231] on li "Чтение" at bounding box center [437, 230] width 114 height 14
click at [329, 84] on div at bounding box center [388, 74] width 275 height 20
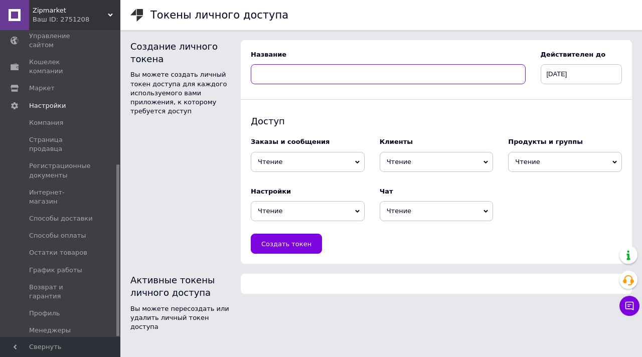
click at [335, 73] on input at bounding box center [388, 74] width 275 height 20
paste input "Автоматизация гугл-таблиц"
type input "Автоматизация гугл-таблиц"
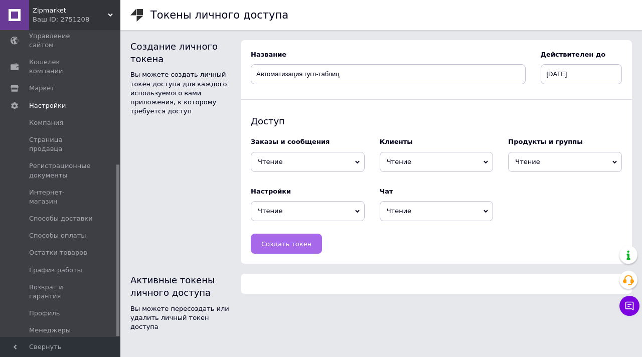
click at [290, 242] on span "Создать токен" at bounding box center [286, 244] width 50 height 8
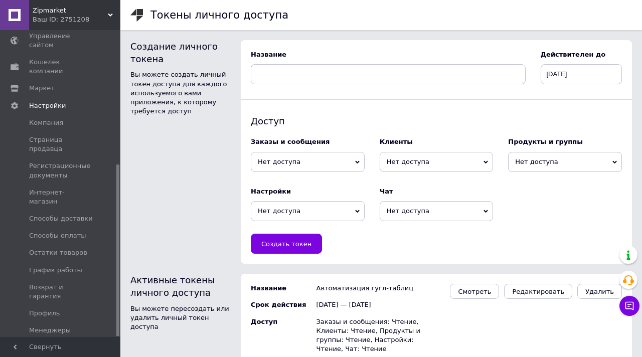
scroll to position [15, 0]
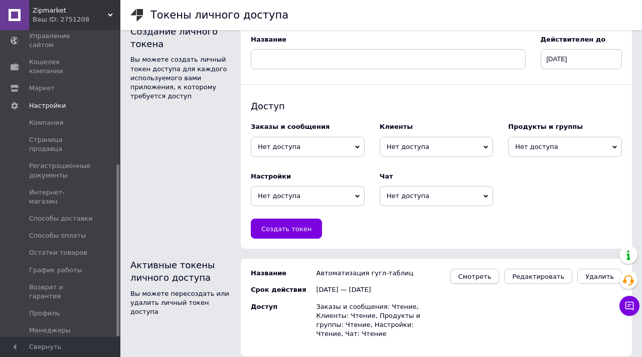
click at [482, 278] on span "Смотреть" at bounding box center [474, 277] width 33 height 8
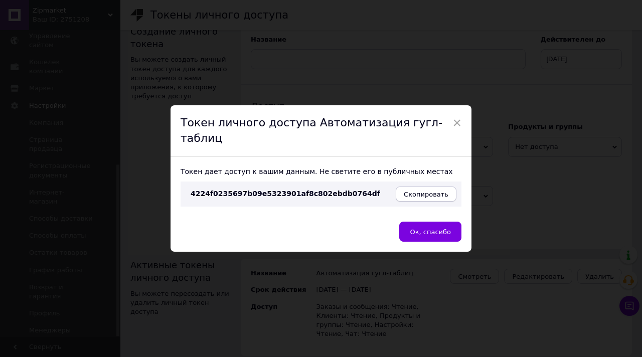
click at [409, 191] on span "Скопировать" at bounding box center [426, 195] width 45 height 8
click at [421, 228] on button "Ок, спасибо" at bounding box center [430, 232] width 62 height 20
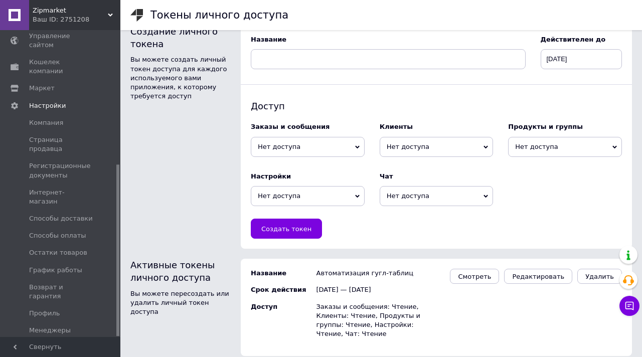
click at [103, 18] on div "Ваш ID: 2751208" at bounding box center [77, 19] width 88 height 9
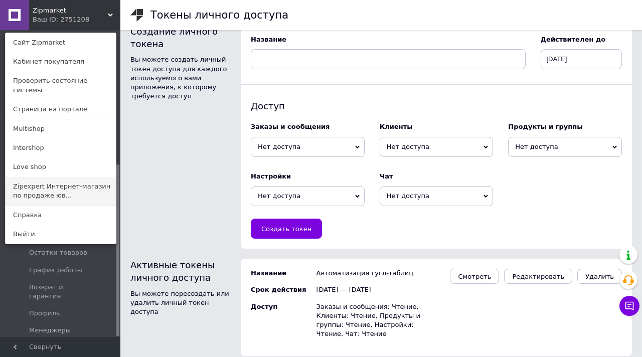
click at [32, 178] on link "Zipexpert Интернет-магазин по продаже юв..." at bounding box center [61, 191] width 110 height 28
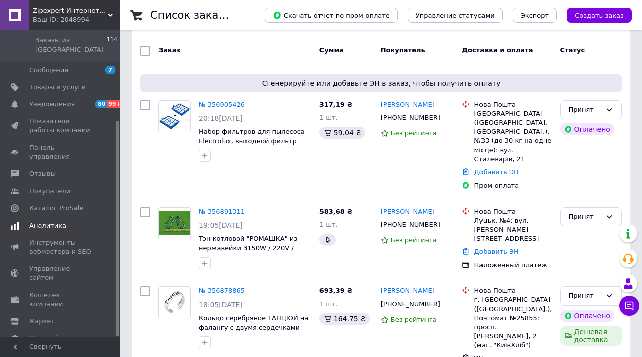
scroll to position [52, 0]
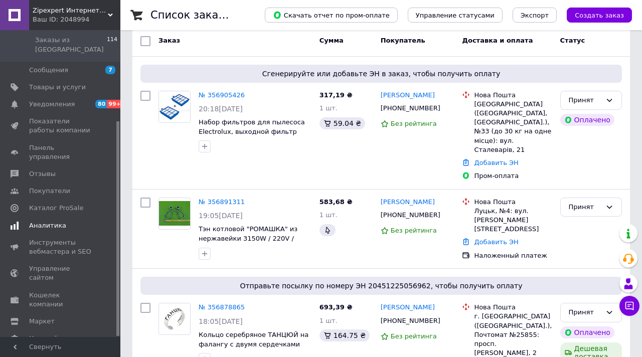
click at [50, 334] on span "Настройки" at bounding box center [47, 338] width 37 height 9
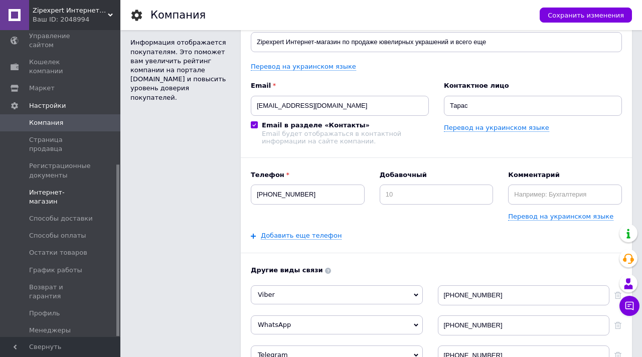
scroll to position [51, 0]
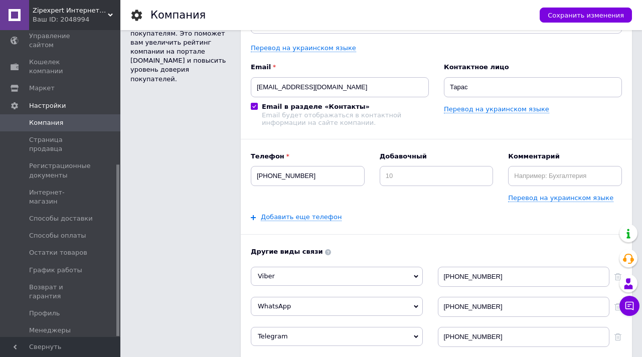
click at [54, 343] on span "Управление API-токенами" at bounding box center [61, 352] width 64 height 18
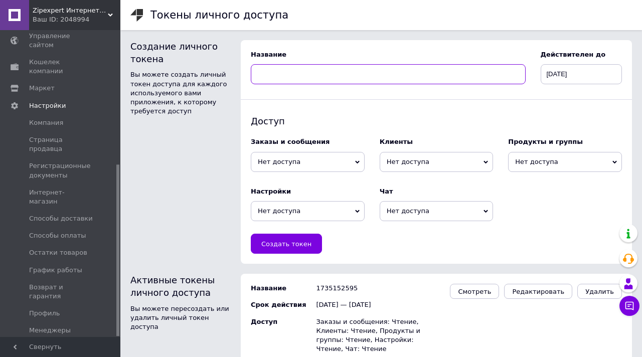
click at [342, 79] on input at bounding box center [388, 74] width 275 height 20
type input "Автоматизация"
paste input "Автоматизация гугл-таблиц"
type input "Автоматизация гугл-таблиц"
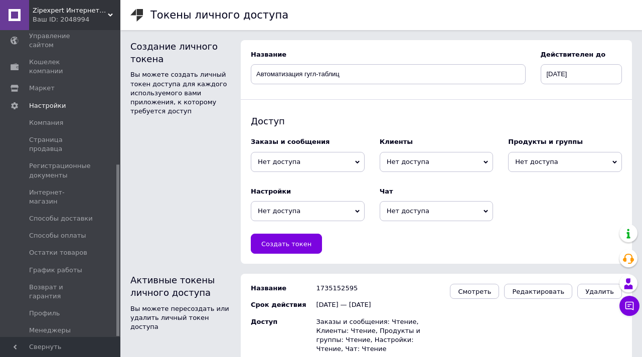
click at [318, 164] on span "Нет доступа" at bounding box center [308, 162] width 114 height 20
click at [299, 178] on li "Чтение" at bounding box center [308, 180] width 114 height 14
click at [402, 162] on span "Нет доступа" at bounding box center [437, 162] width 114 height 20
click at [397, 179] on li "Чтение" at bounding box center [437, 180] width 114 height 14
click at [555, 166] on span "Нет доступа" at bounding box center [565, 162] width 114 height 20
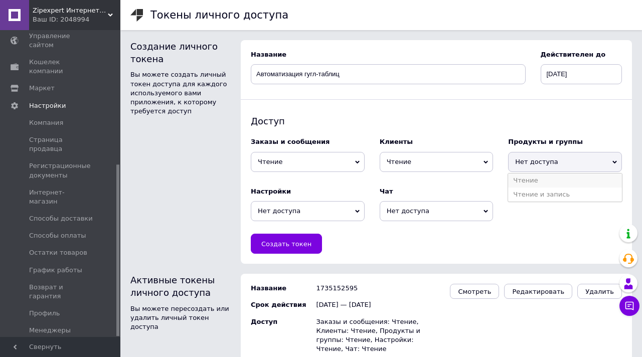
click at [535, 182] on li "Чтение" at bounding box center [565, 180] width 114 height 14
click at [332, 211] on span "Нет доступа" at bounding box center [308, 211] width 114 height 20
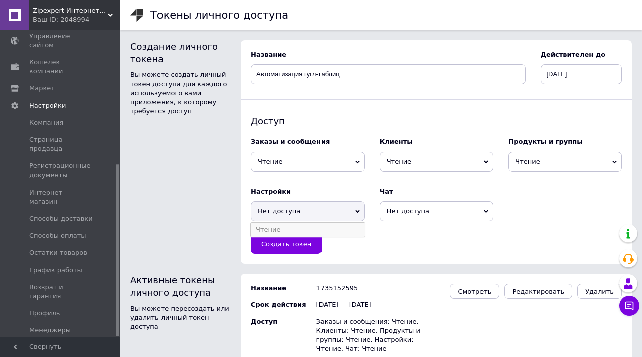
click at [318, 228] on li "Чтение" at bounding box center [308, 230] width 114 height 14
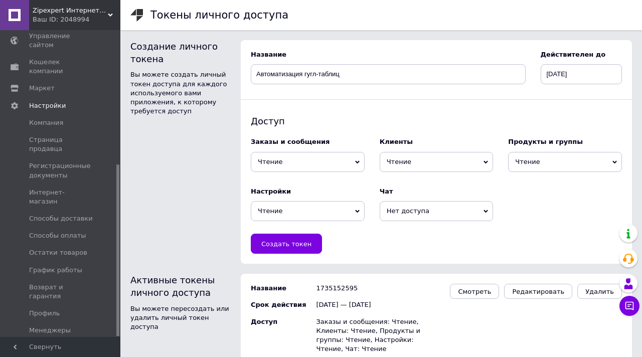
click at [430, 215] on span "Нет доступа" at bounding box center [437, 211] width 114 height 20
click at [419, 230] on li "Чтение" at bounding box center [437, 230] width 114 height 14
click at [437, 175] on div "Клиенты Чтение Нет доступа" at bounding box center [436, 154] width 129 height 49
click at [269, 244] on span "Создать токен" at bounding box center [286, 244] width 50 height 8
click at [473, 295] on span "Смотреть" at bounding box center [474, 292] width 33 height 8
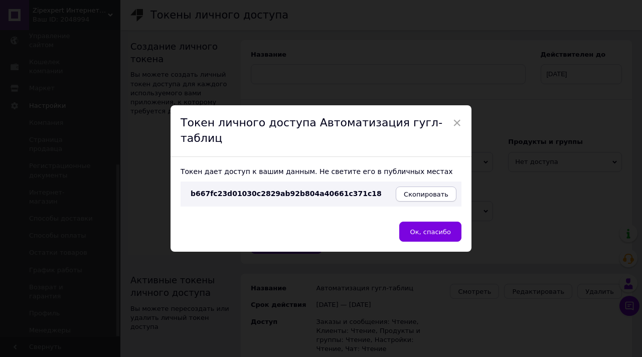
click at [425, 190] on button "Скопировать" at bounding box center [426, 194] width 61 height 15
click at [458, 131] on span "×" at bounding box center [456, 122] width 9 height 17
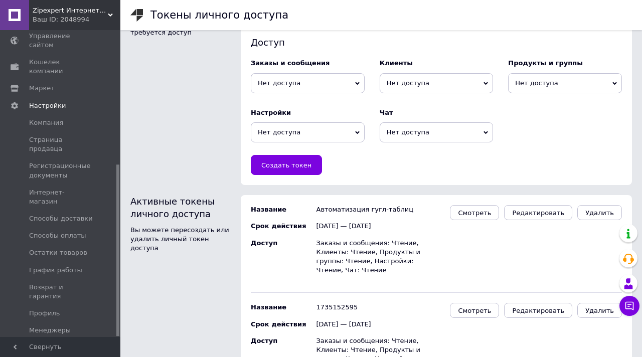
scroll to position [104, 0]
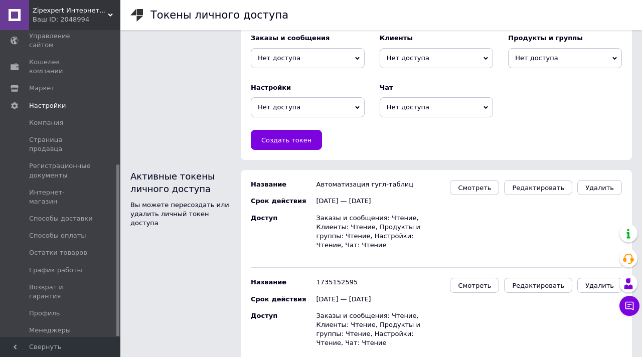
click at [106, 17] on div "Ваш ID: 2048994" at bounding box center [77, 19] width 88 height 9
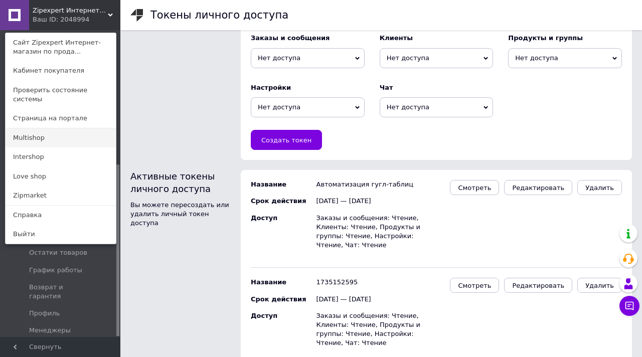
click at [40, 128] on link "Multishop" at bounding box center [61, 137] width 110 height 19
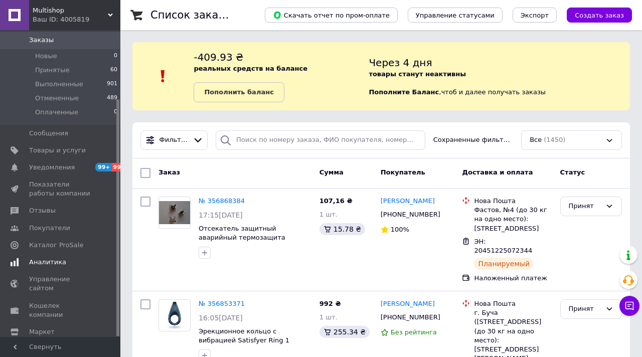
scroll to position [89, 0]
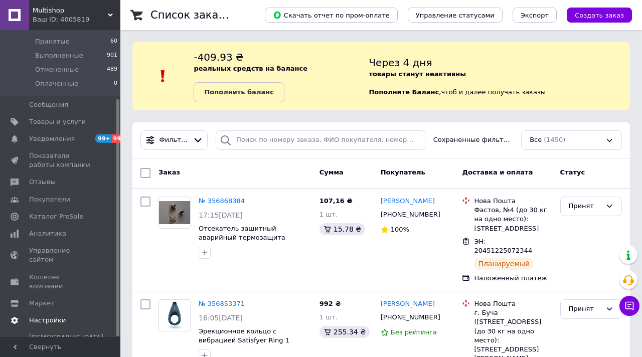
click at [52, 312] on link "Настройки" at bounding box center [61, 320] width 123 height 17
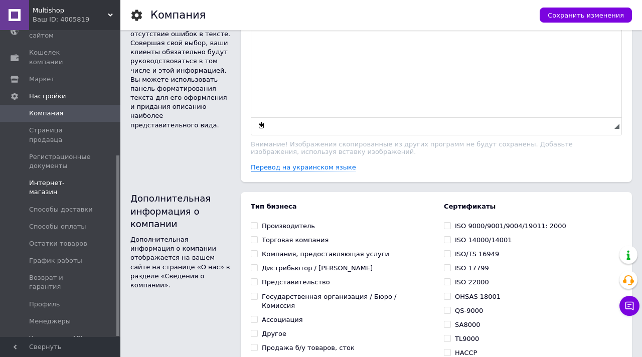
scroll to position [622, 0]
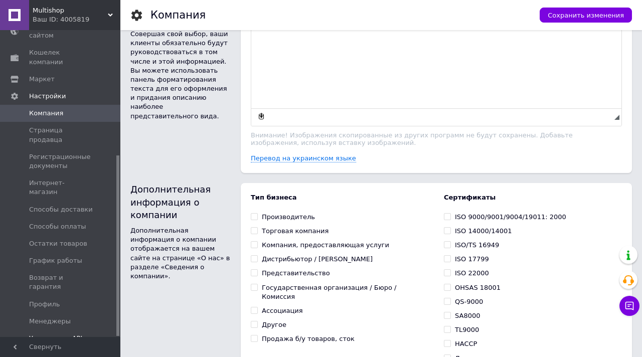
click at [50, 334] on span "Управление API-токенами" at bounding box center [61, 343] width 64 height 18
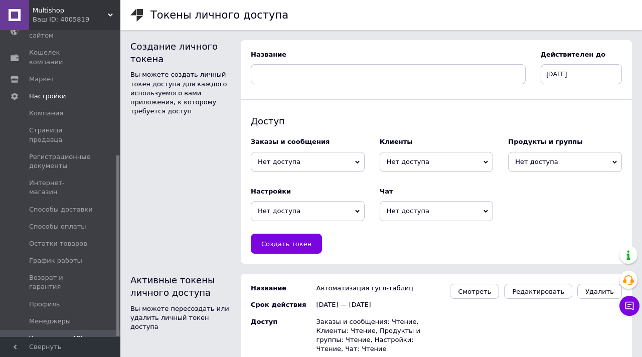
scroll to position [15, 0]
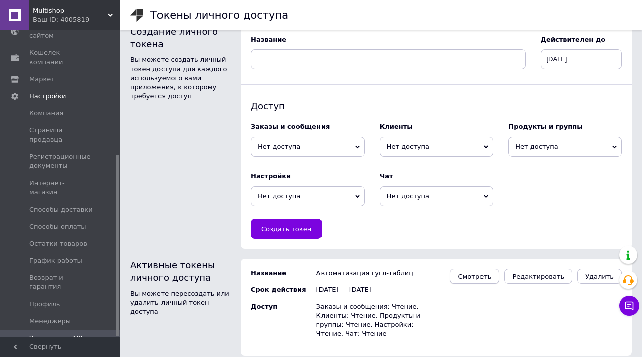
click at [491, 279] on span "Смотреть" at bounding box center [474, 277] width 33 height 8
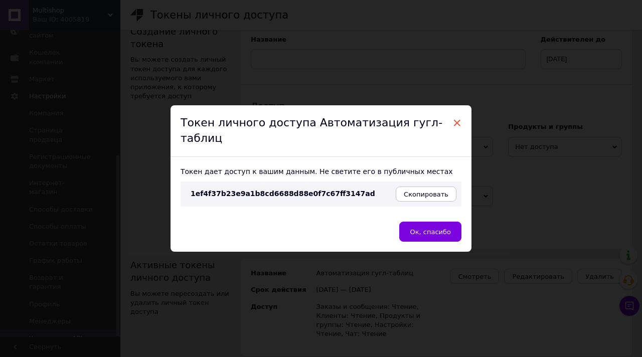
click at [457, 129] on span "×" at bounding box center [456, 122] width 9 height 17
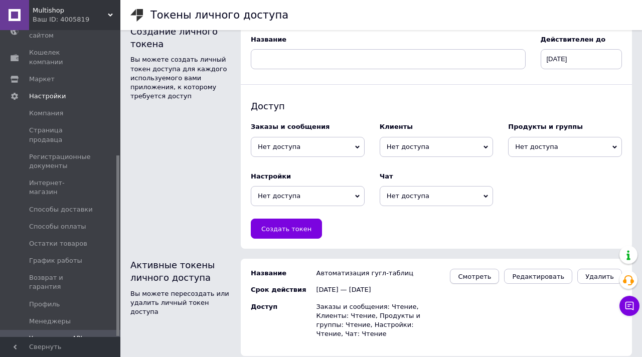
click at [487, 278] on span "Смотреть" at bounding box center [474, 277] width 33 height 8
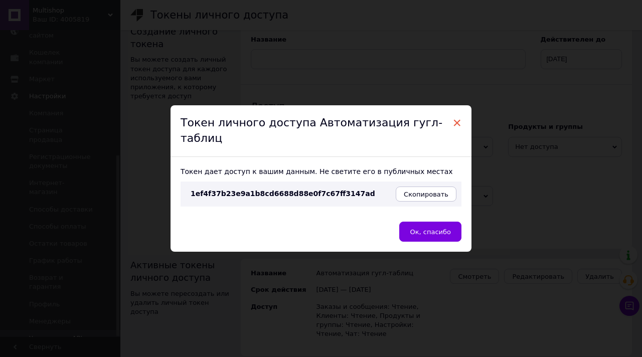
click at [452, 131] on span "×" at bounding box center [456, 122] width 9 height 17
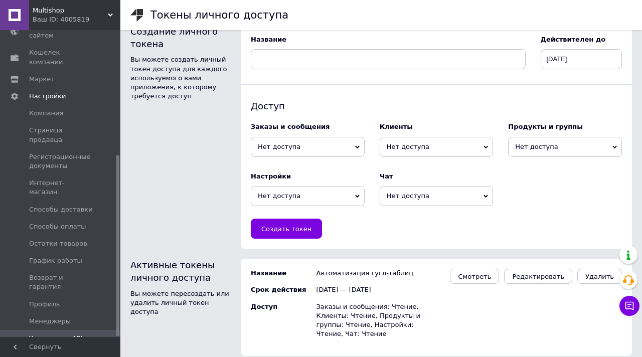
click at [107, 17] on div "Ваш ID: 4005819" at bounding box center [77, 19] width 88 height 9
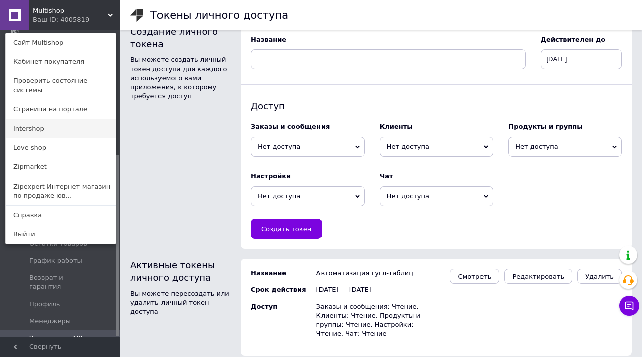
click at [41, 124] on link "Intershop" at bounding box center [61, 128] width 110 height 19
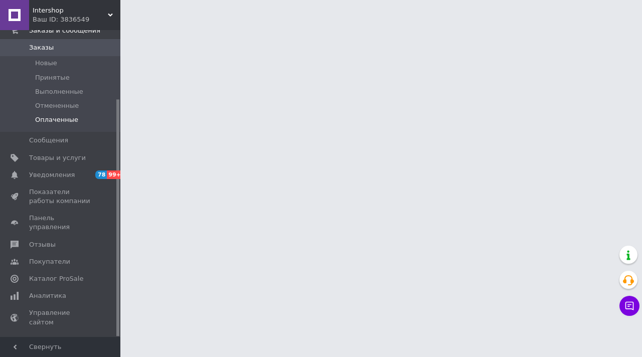
scroll to position [89, 0]
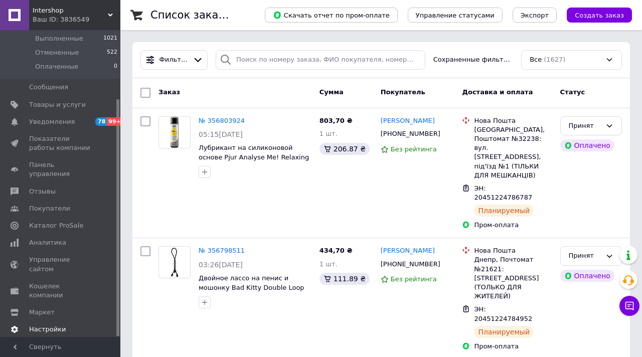
click at [53, 321] on link "Настройки" at bounding box center [61, 329] width 123 height 17
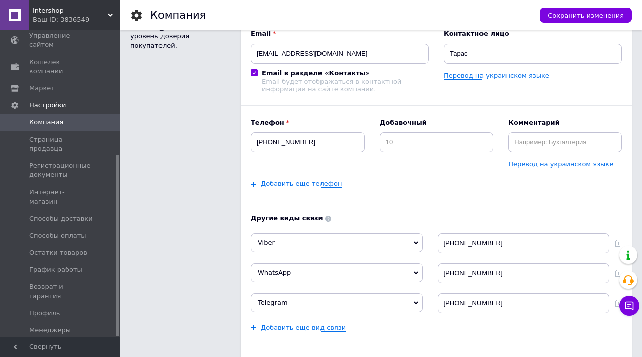
scroll to position [104, 0]
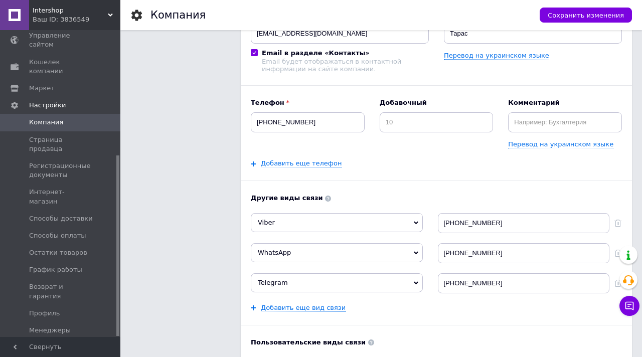
click at [65, 343] on span "Управление API-токенами" at bounding box center [61, 352] width 64 height 18
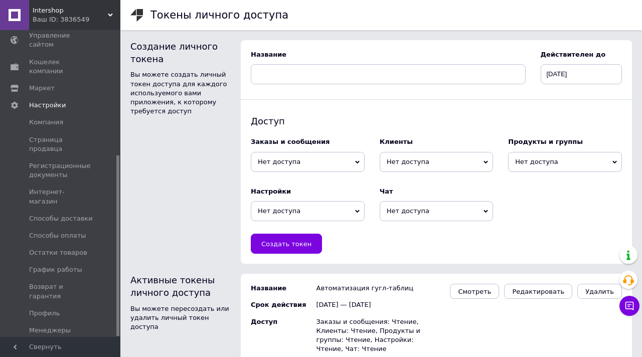
scroll to position [15, 0]
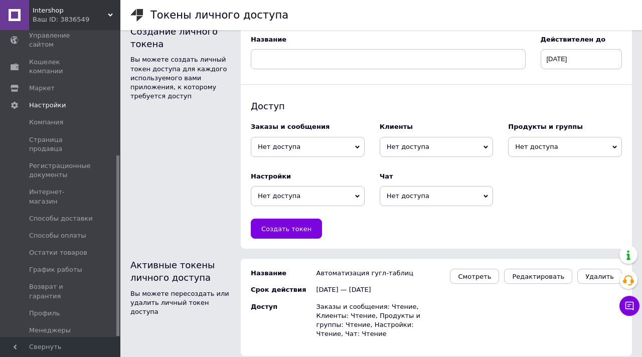
click at [111, 11] on div "Intershop Ваш ID: 3836549" at bounding box center [74, 15] width 91 height 30
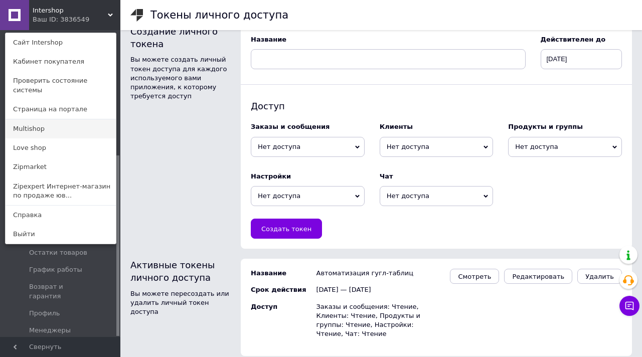
click at [37, 123] on link "Multishop" at bounding box center [61, 128] width 110 height 19
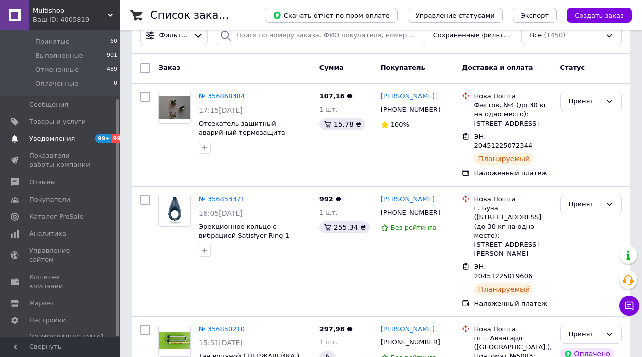
scroll to position [106, 0]
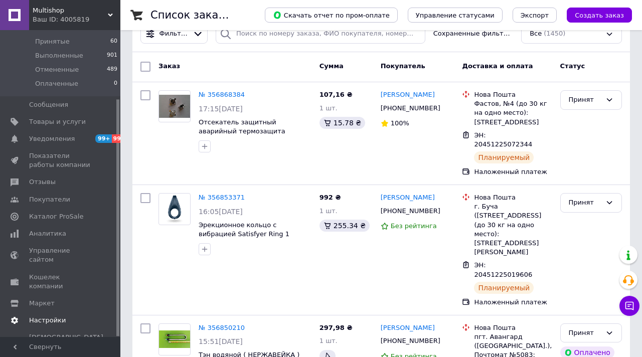
click at [58, 316] on span "Настройки" at bounding box center [47, 320] width 37 height 9
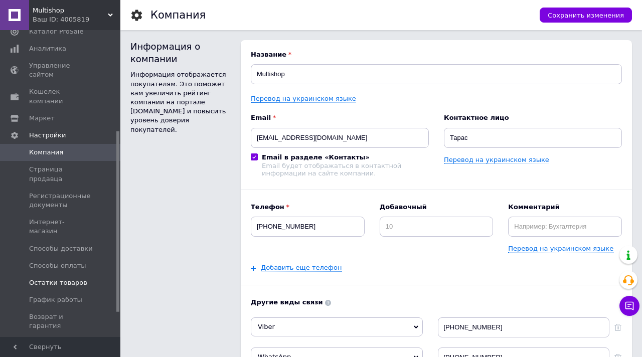
scroll to position [211, 0]
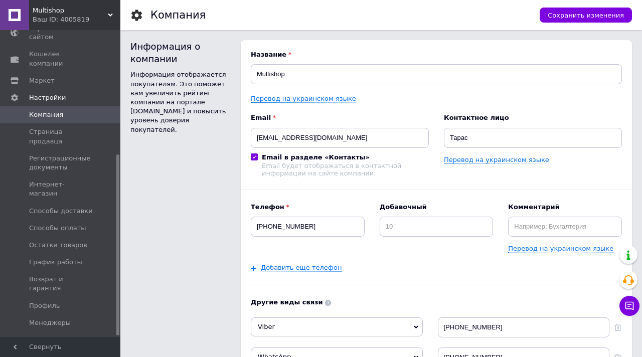
click at [57, 335] on span "Управление API-токенами" at bounding box center [61, 344] width 64 height 18
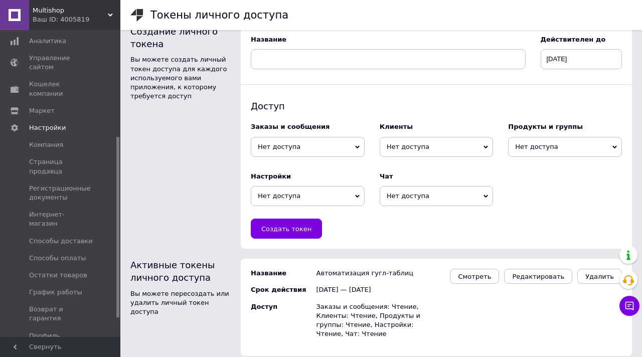
scroll to position [187, 0]
